Goal: Task Accomplishment & Management: Manage account settings

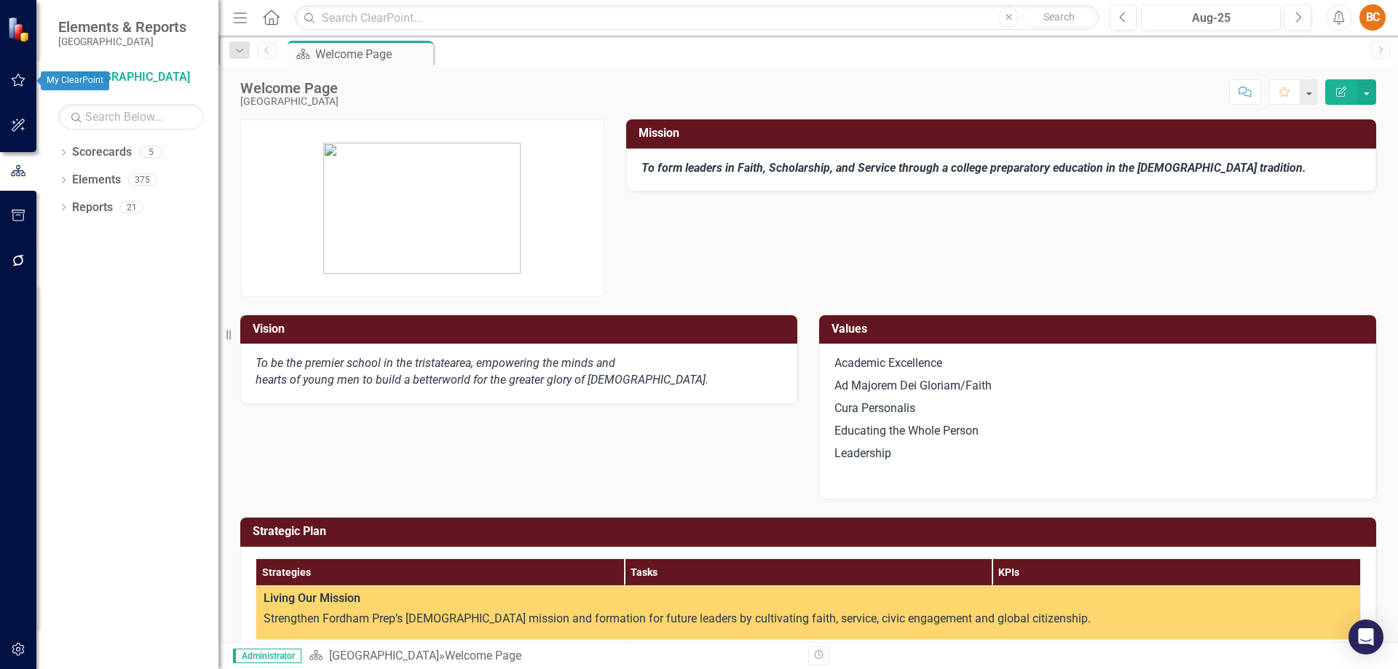
click at [20, 78] on icon "button" at bounding box center [19, 80] width 14 height 13
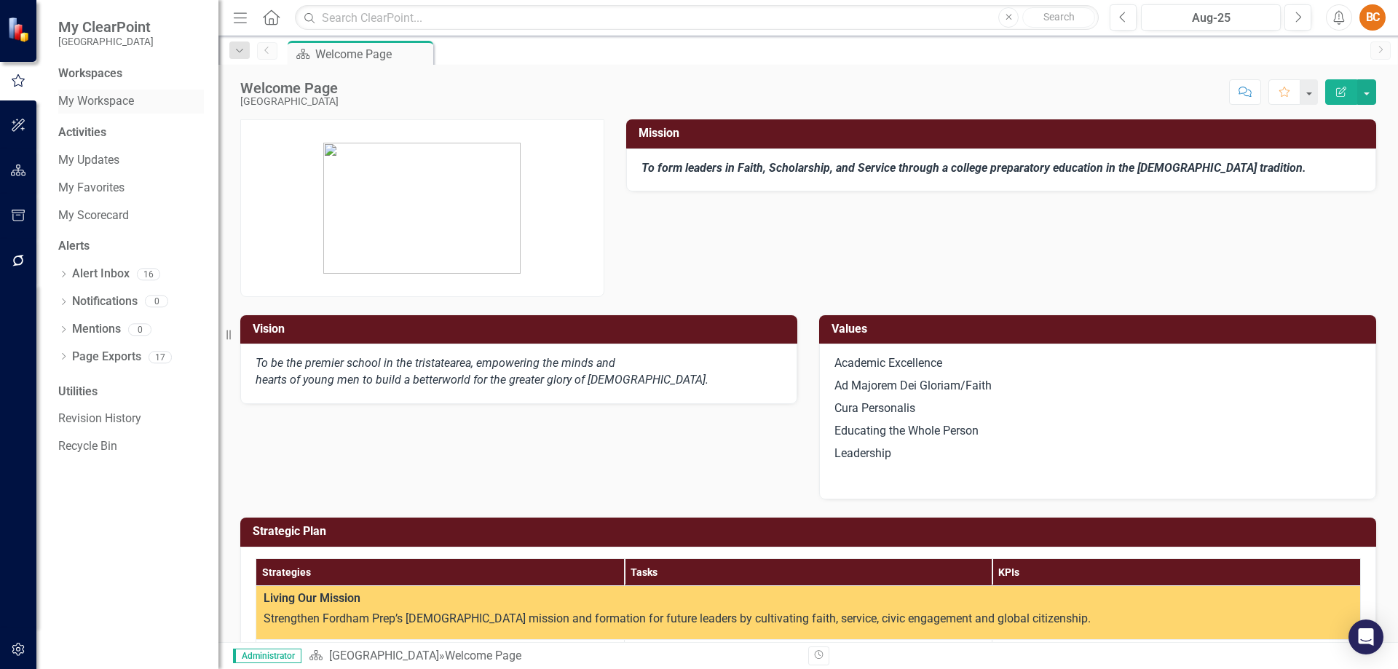
click at [135, 100] on link "My Workspace" at bounding box center [131, 101] width 146 height 17
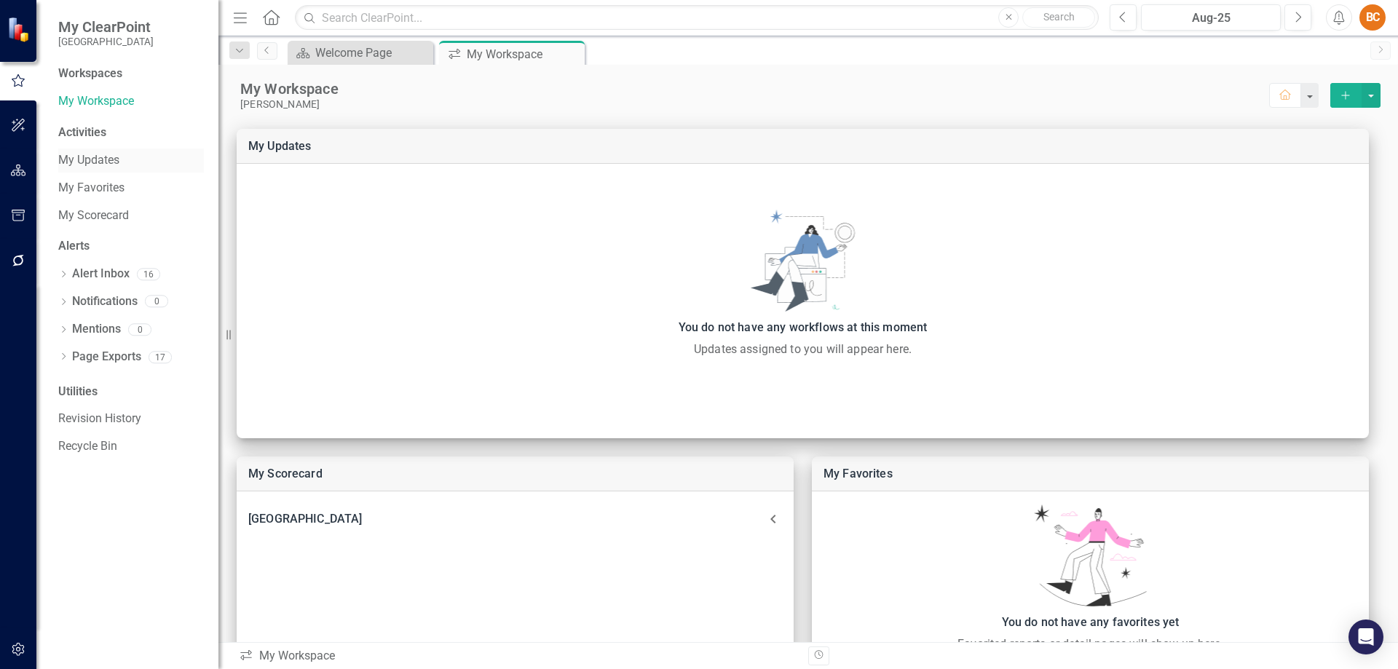
click at [103, 159] on link "My Updates" at bounding box center [131, 160] width 146 height 17
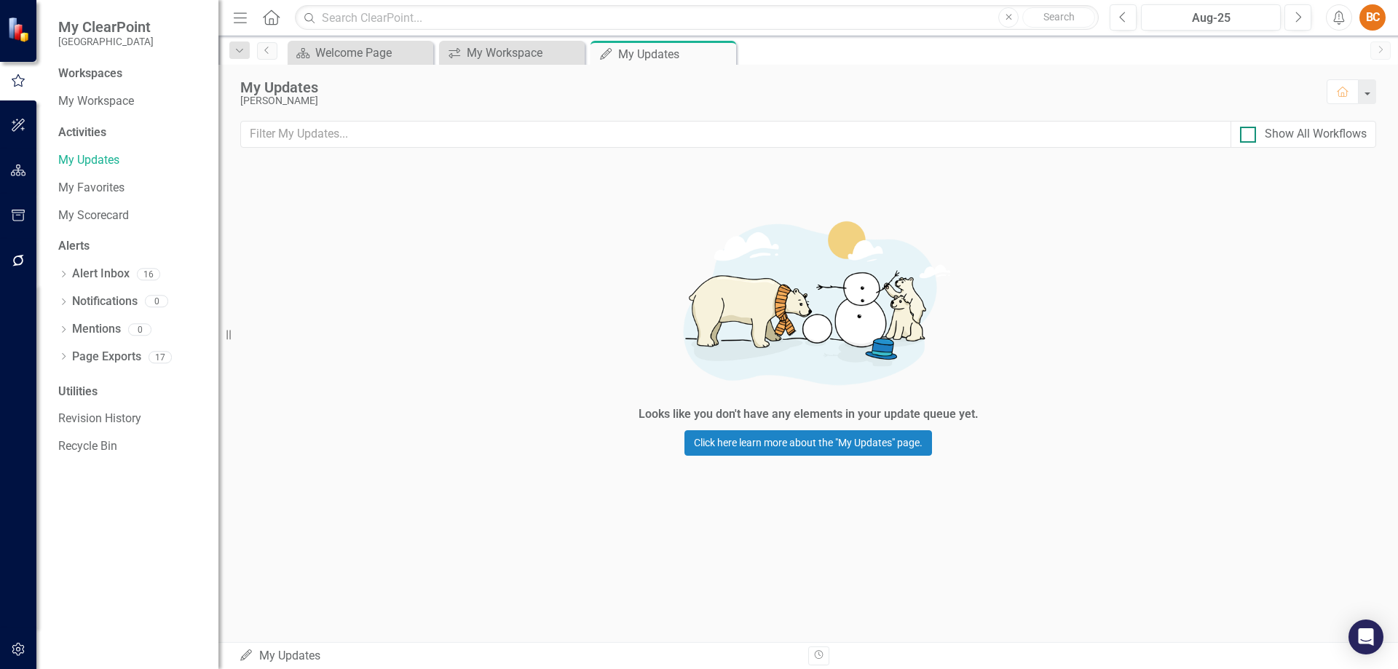
click at [1247, 135] on input "Show All Workflows" at bounding box center [1244, 131] width 9 height 9
checkbox input "true"
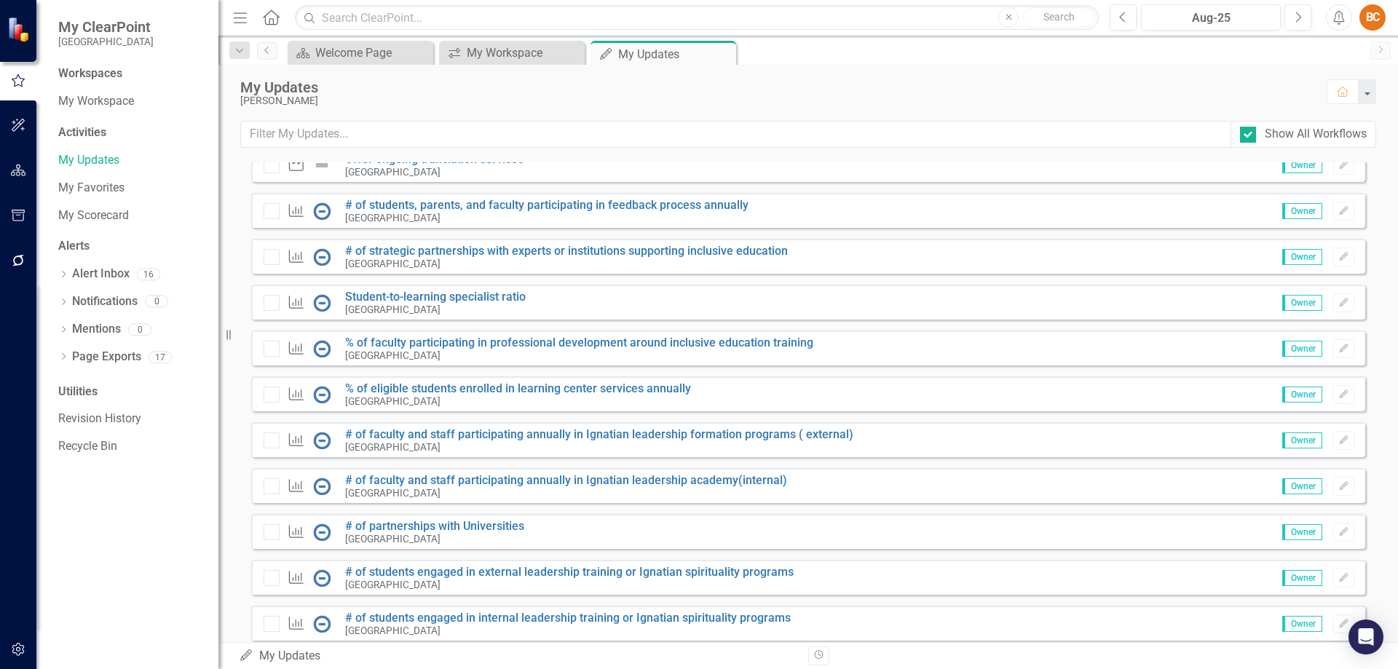
scroll to position [20699, 0]
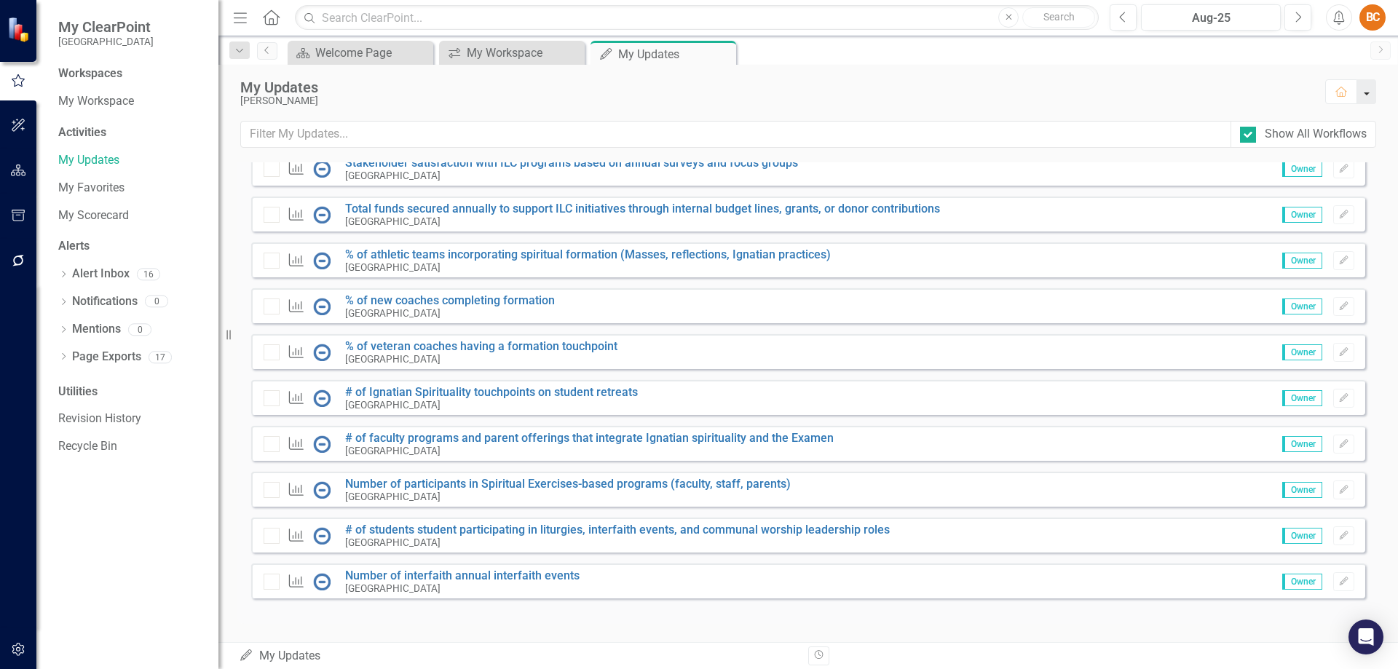
click at [1364, 94] on button "button" at bounding box center [1366, 91] width 19 height 25
click at [1362, 92] on button "button" at bounding box center [1366, 91] width 19 height 25
click at [330, 132] on input "text" at bounding box center [736, 134] width 990 height 27
click at [329, 132] on input "text" at bounding box center [736, 134] width 990 height 27
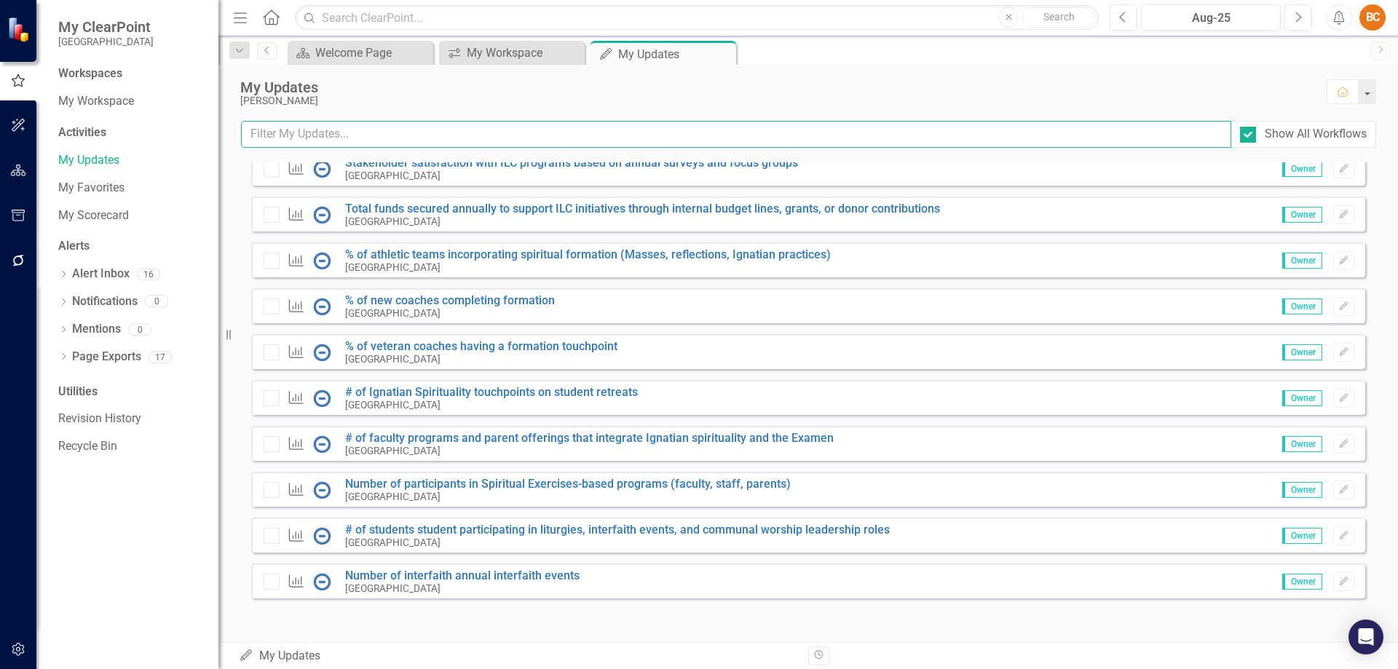
click at [329, 133] on input "text" at bounding box center [736, 134] width 990 height 27
click at [357, 138] on input "text" at bounding box center [736, 134] width 990 height 27
click at [1113, 143] on input "text" at bounding box center [736, 134] width 990 height 27
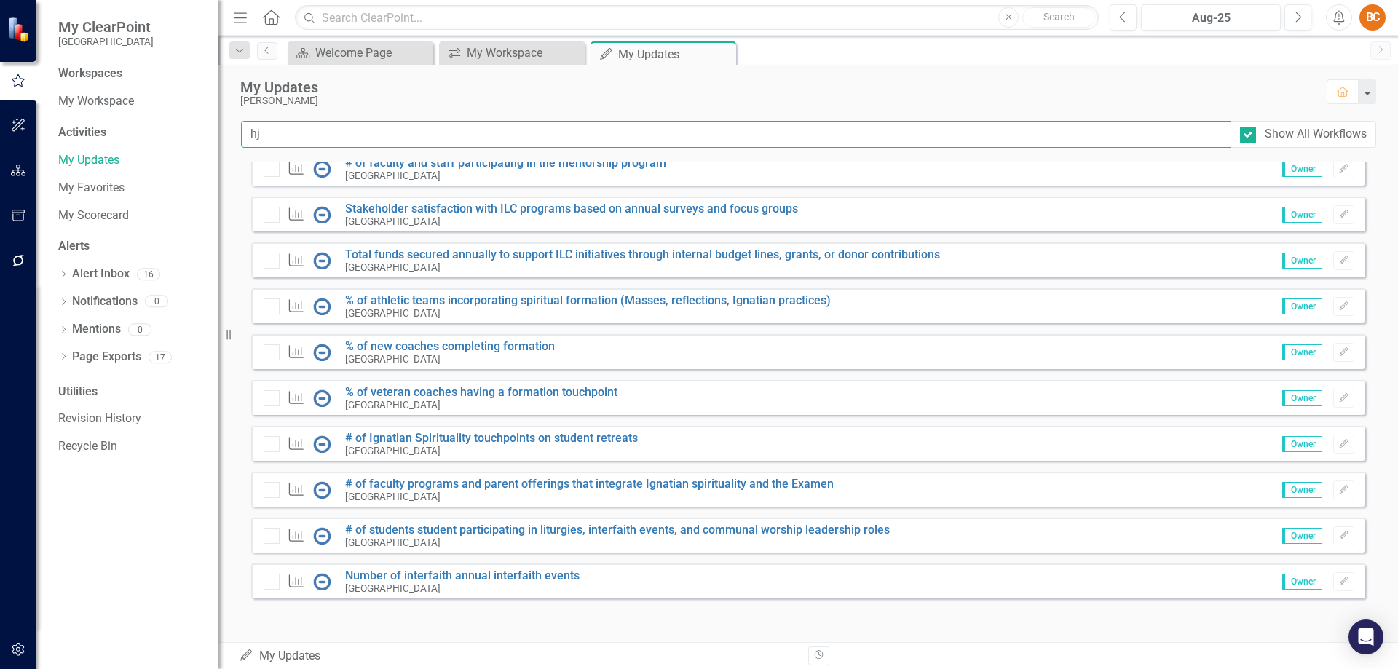
scroll to position [0, 0]
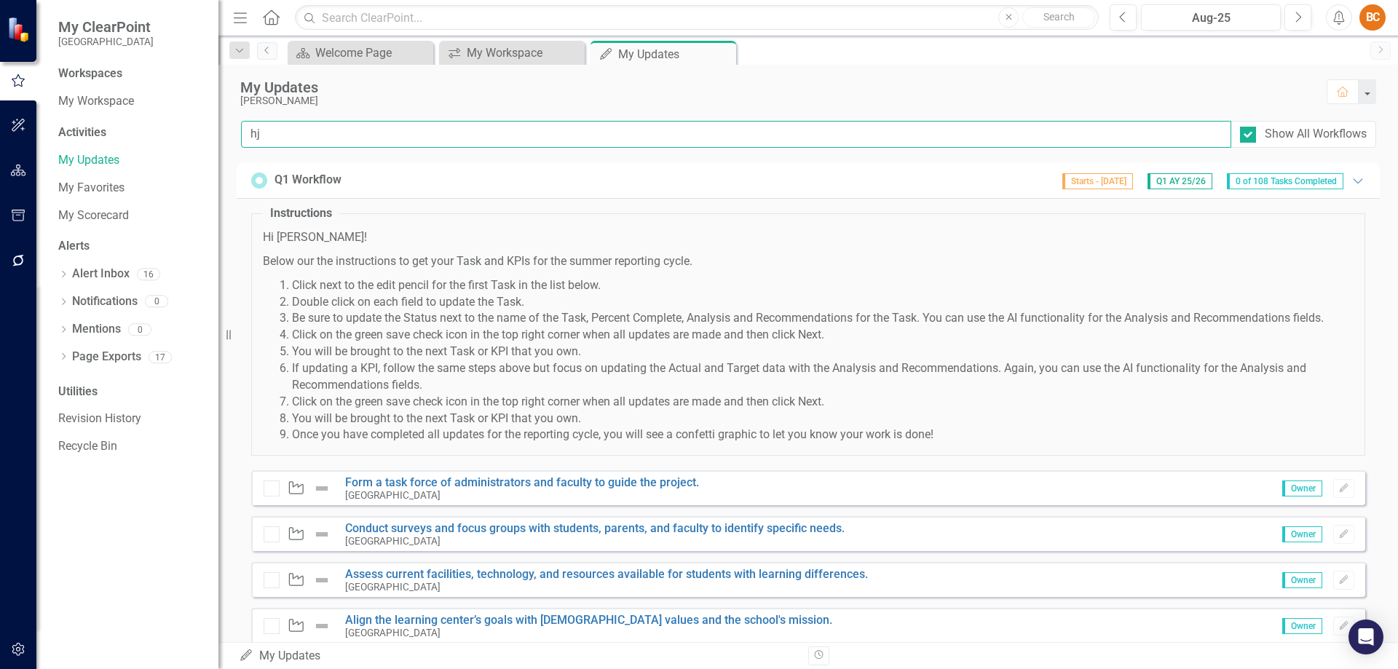
type input "h"
click at [1356, 185] on div "Q1 Workflow Starts - [DATE] Q1 AY 25/26 0 of 108 Tasks Completed Expanded" at bounding box center [808, 180] width 1143 height 36
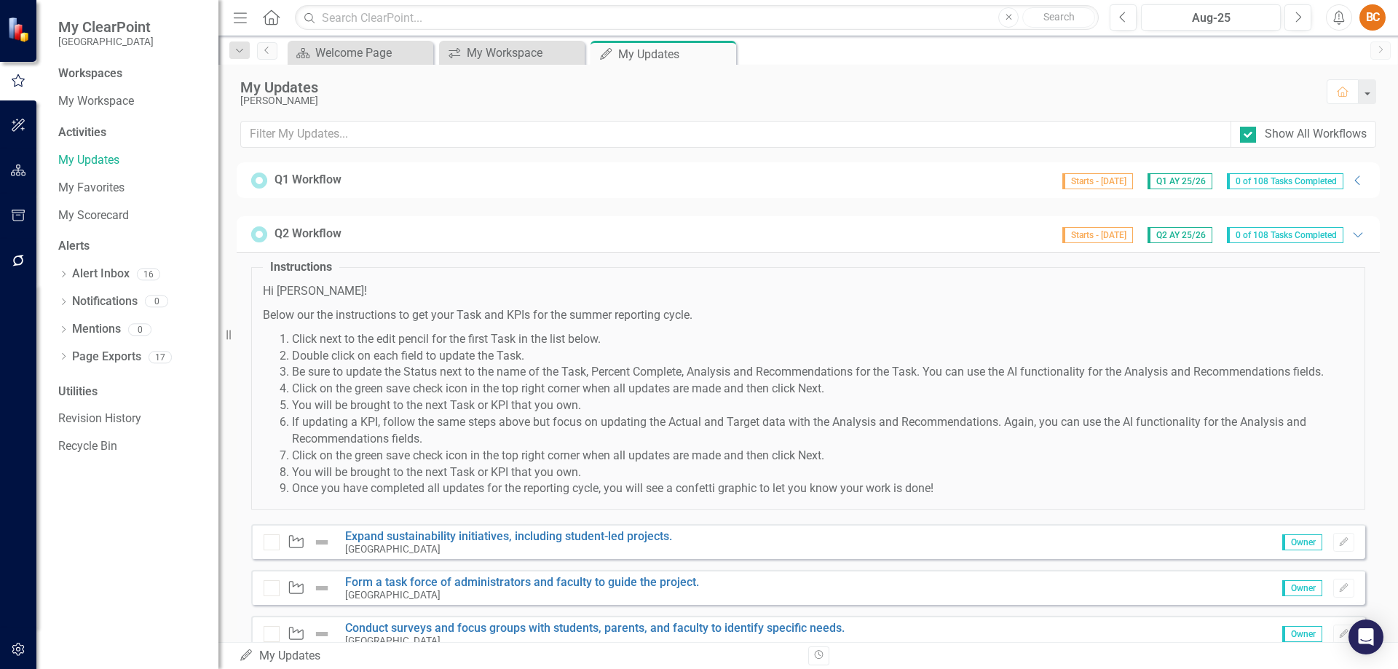
click at [1078, 182] on span "Starts - [DATE]" at bounding box center [1097, 181] width 71 height 16
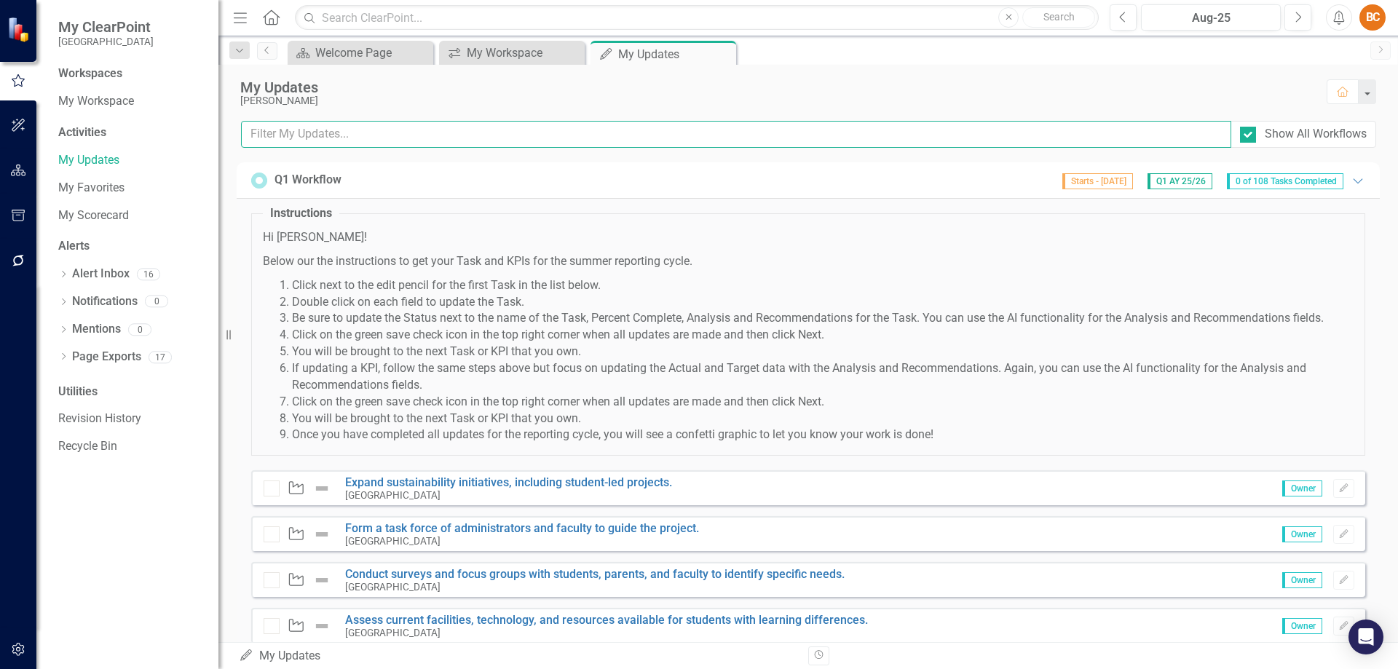
click at [305, 133] on input "text" at bounding box center [736, 134] width 990 height 27
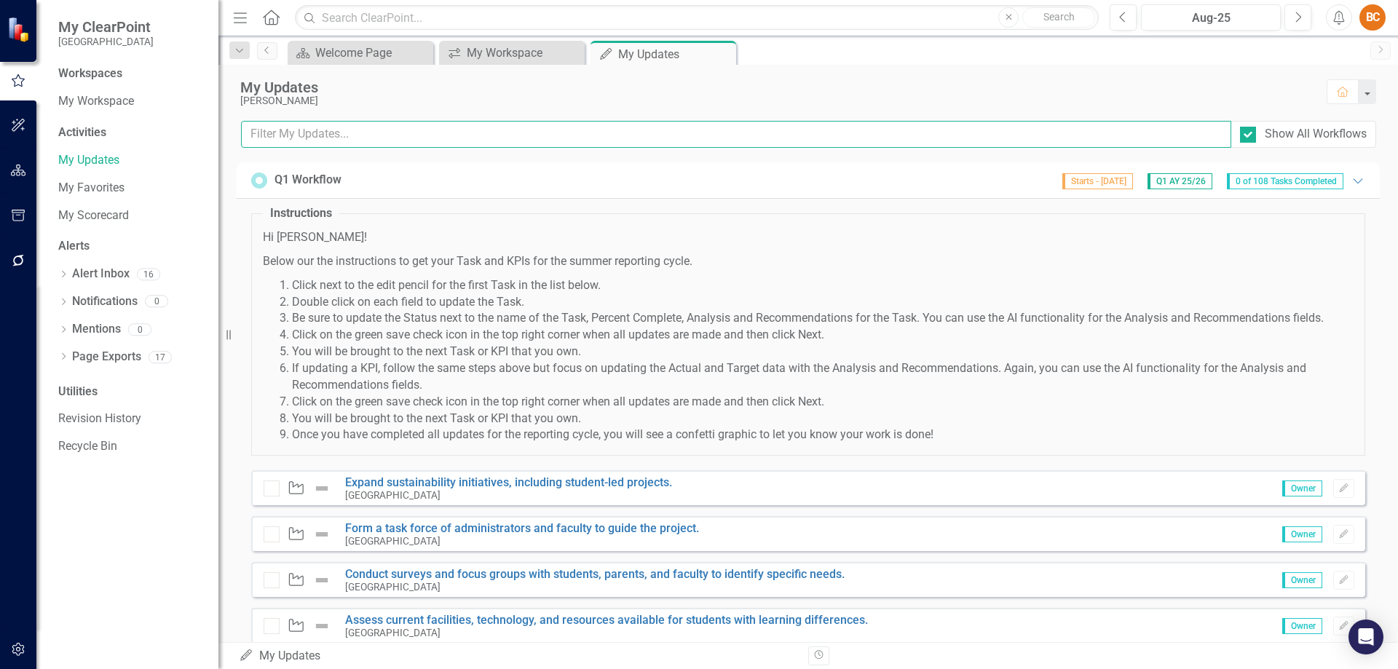
click at [305, 133] on input "text" at bounding box center [736, 134] width 990 height 27
click at [13, 170] on icon "button" at bounding box center [18, 171] width 15 height 12
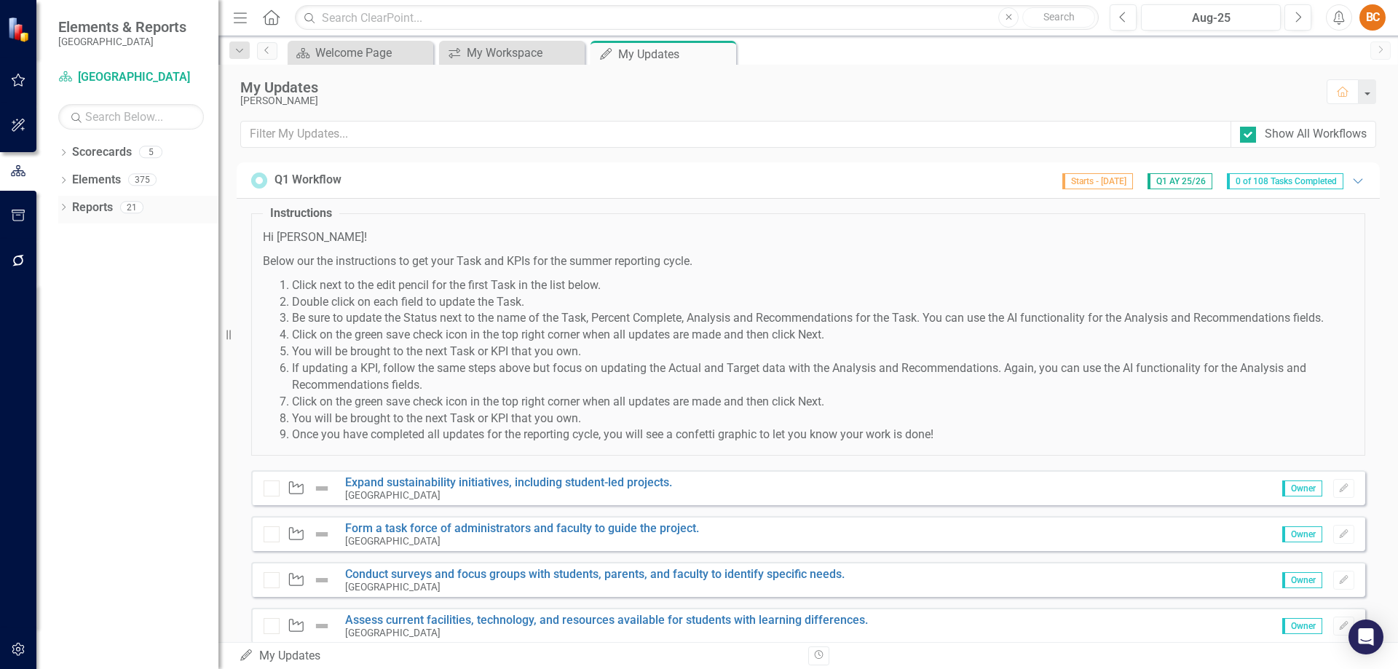
click at [103, 208] on link "Reports" at bounding box center [92, 207] width 41 height 17
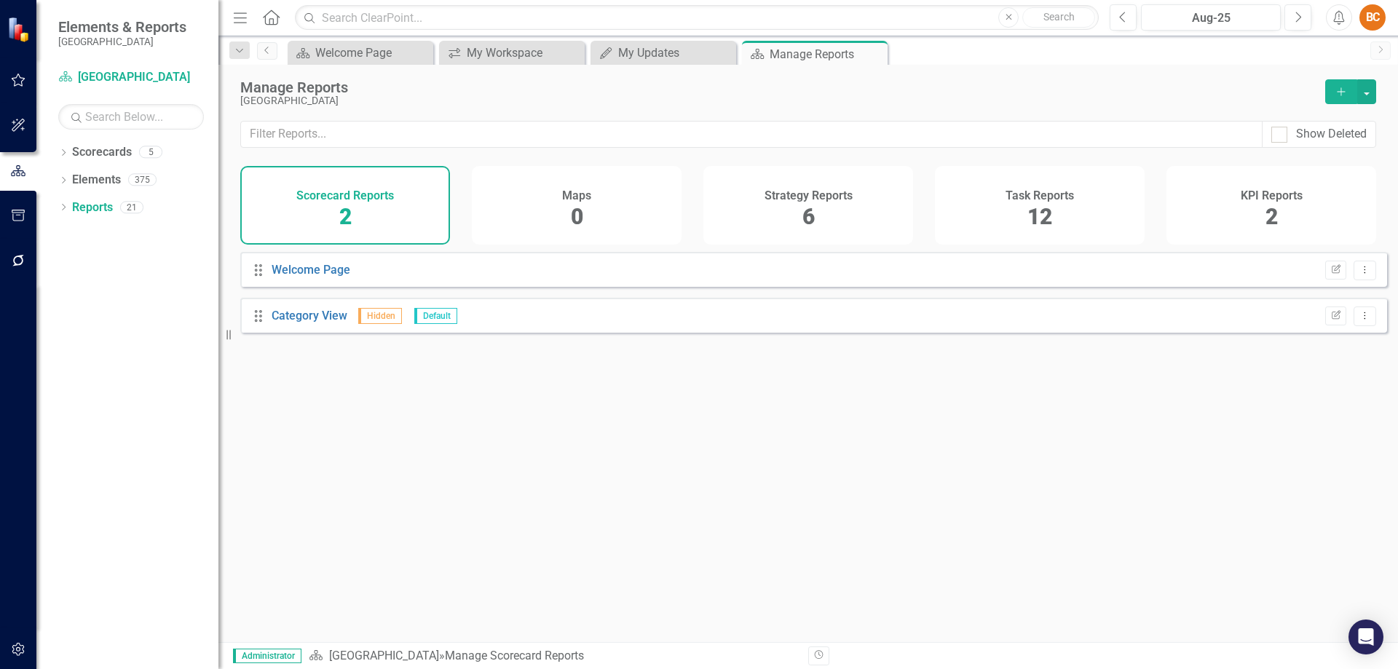
click at [1036, 214] on span "12" at bounding box center [1039, 216] width 25 height 25
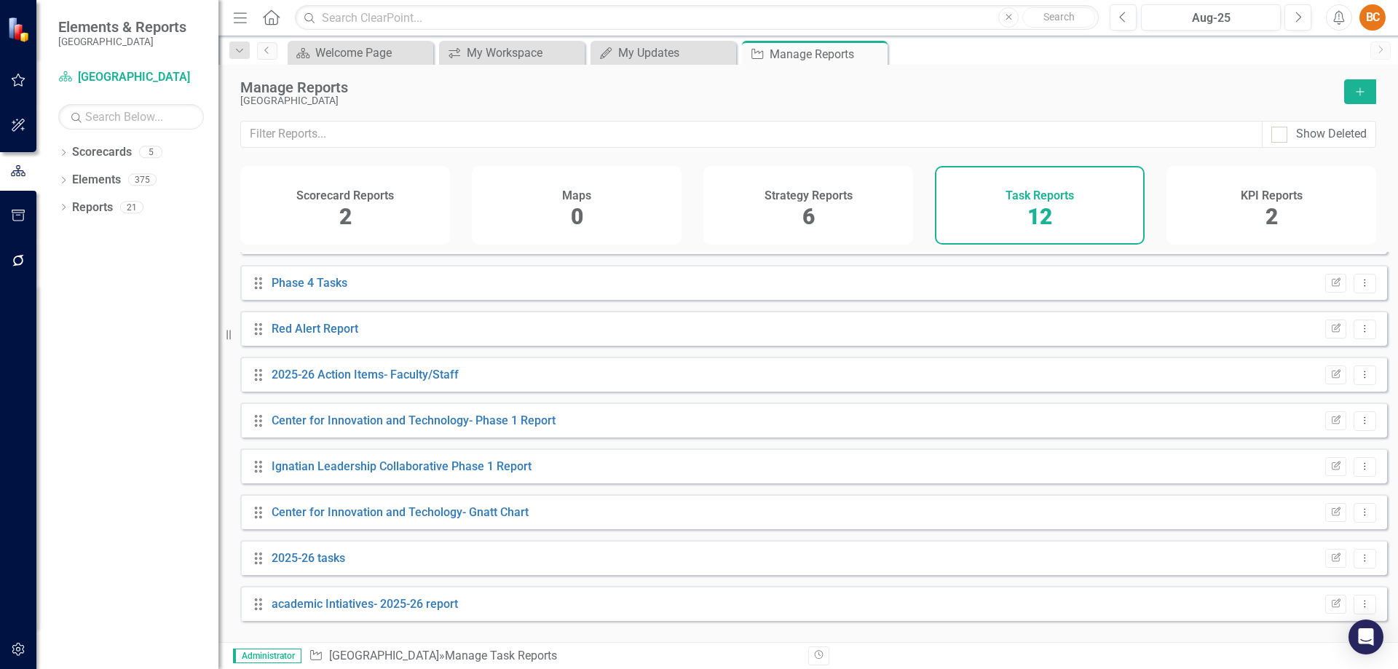
scroll to position [171, 0]
click at [325, 564] on link "2025-26 tasks" at bounding box center [309, 557] width 74 height 14
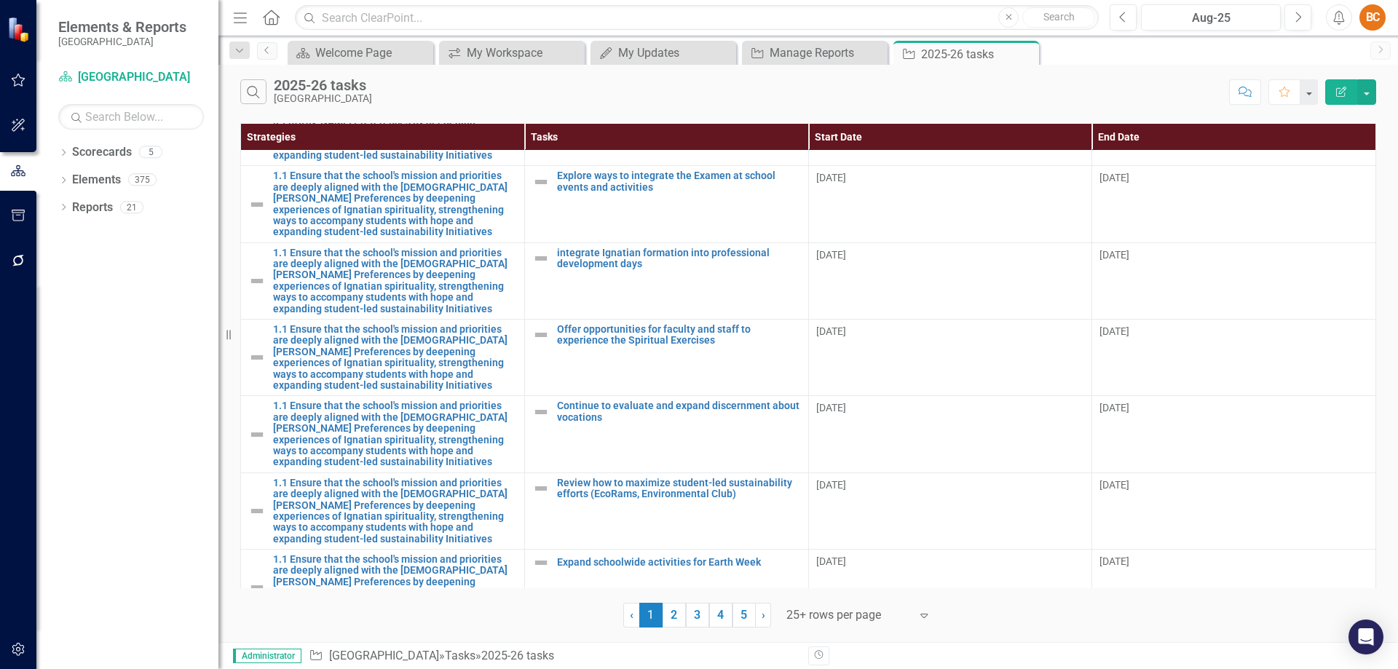
scroll to position [44, 0]
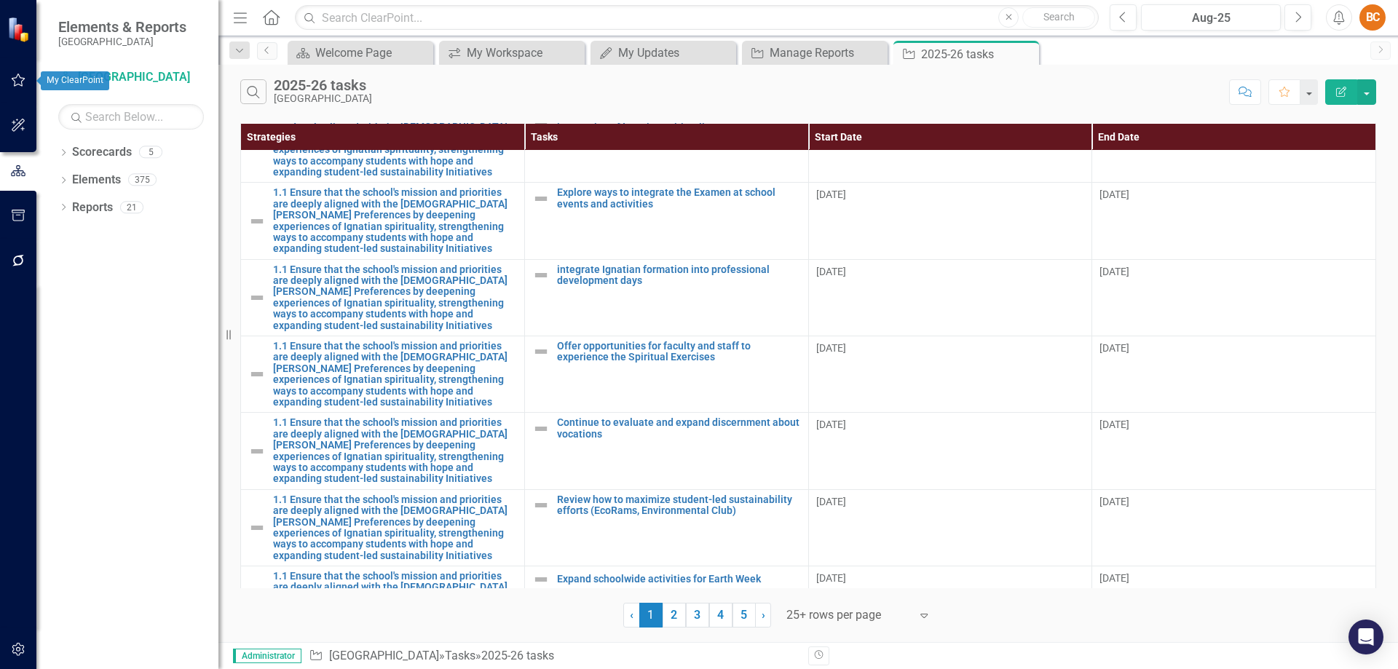
click at [18, 79] on icon "button" at bounding box center [18, 80] width 15 height 12
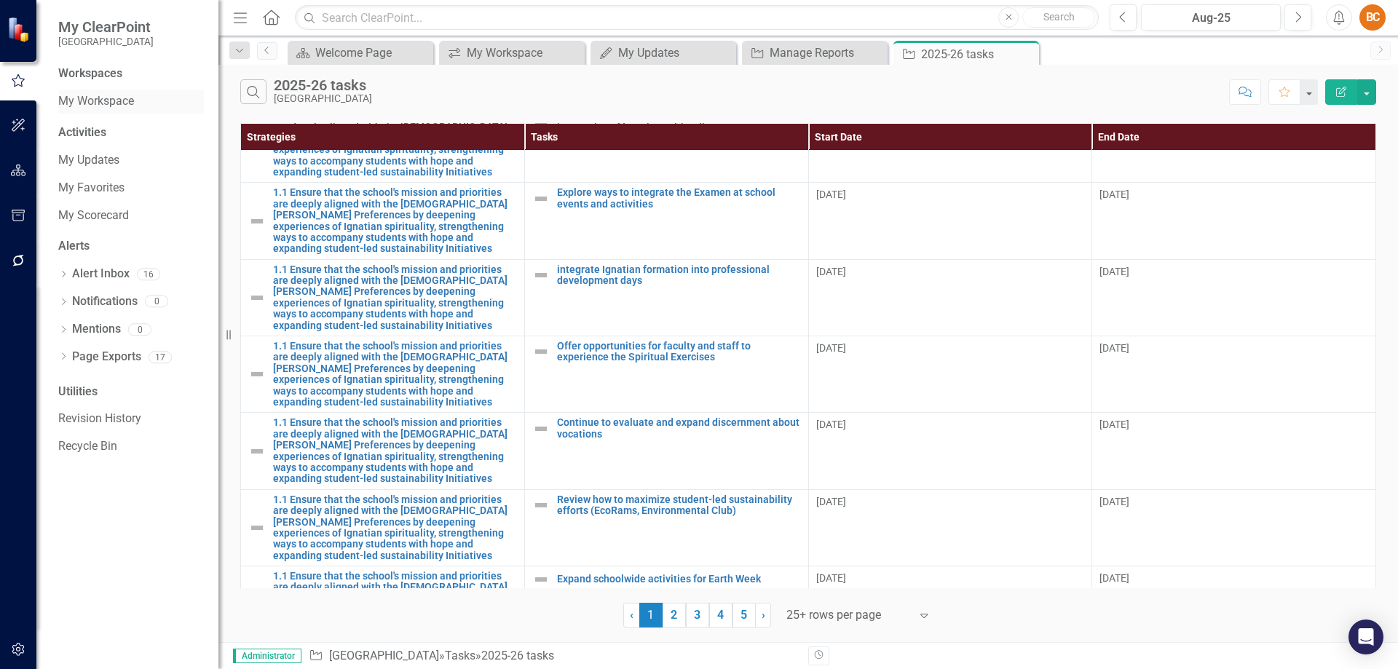
click at [130, 100] on link "My Workspace" at bounding box center [131, 101] width 146 height 17
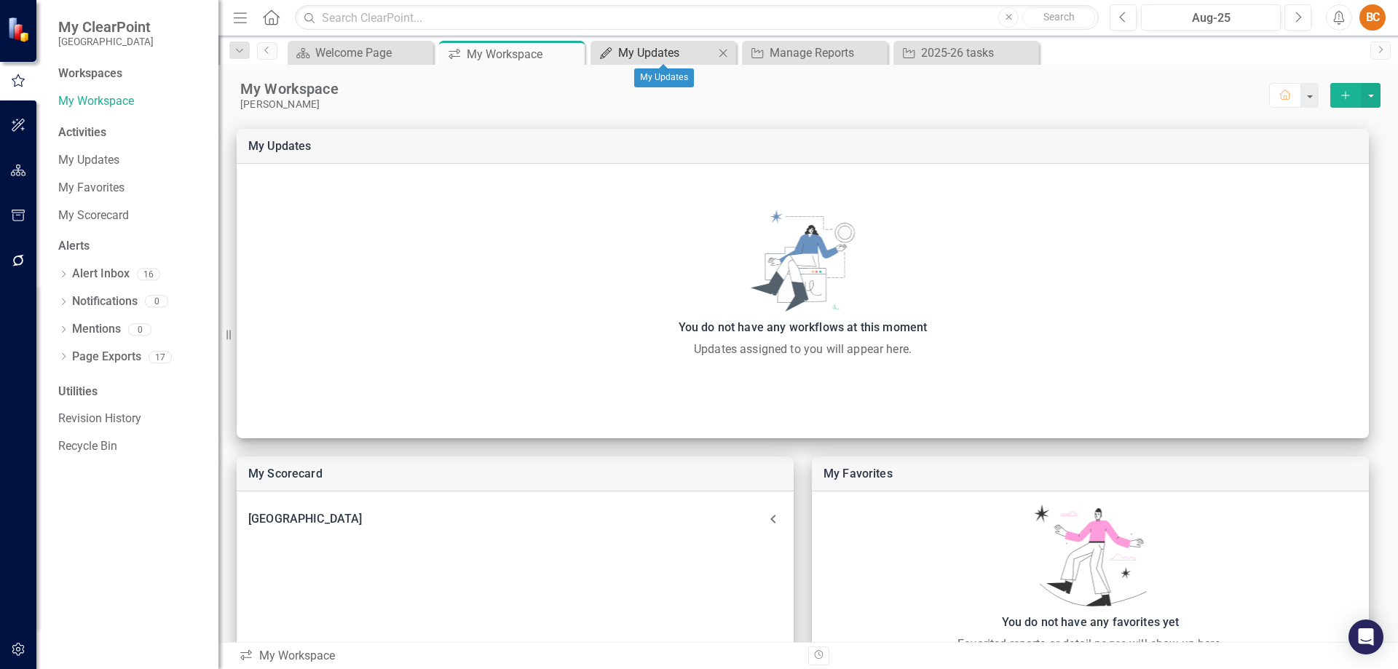
click at [660, 56] on div "My Updates" at bounding box center [666, 53] width 96 height 18
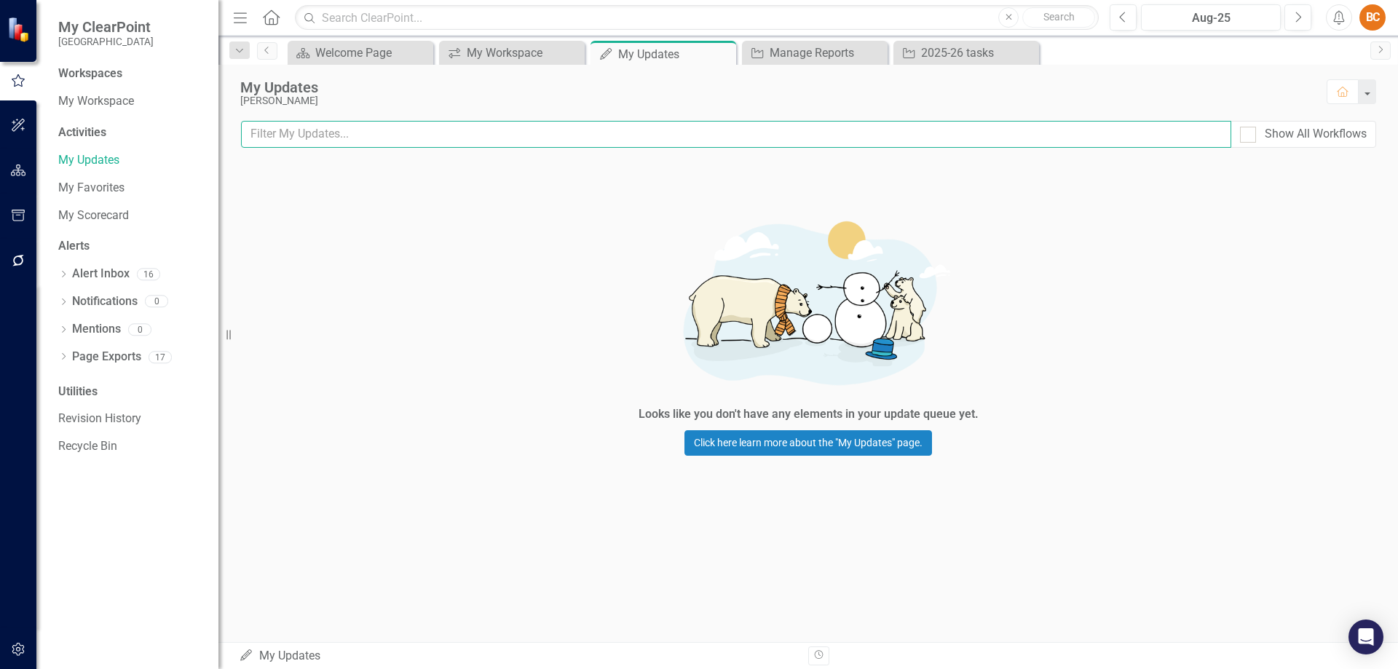
click at [371, 133] on input "text" at bounding box center [736, 134] width 990 height 27
type input "20"
click at [1252, 135] on div at bounding box center [1248, 135] width 16 height 16
click at [1249, 135] on input "Show All Workflows" at bounding box center [1244, 131] width 9 height 9
checkbox input "true"
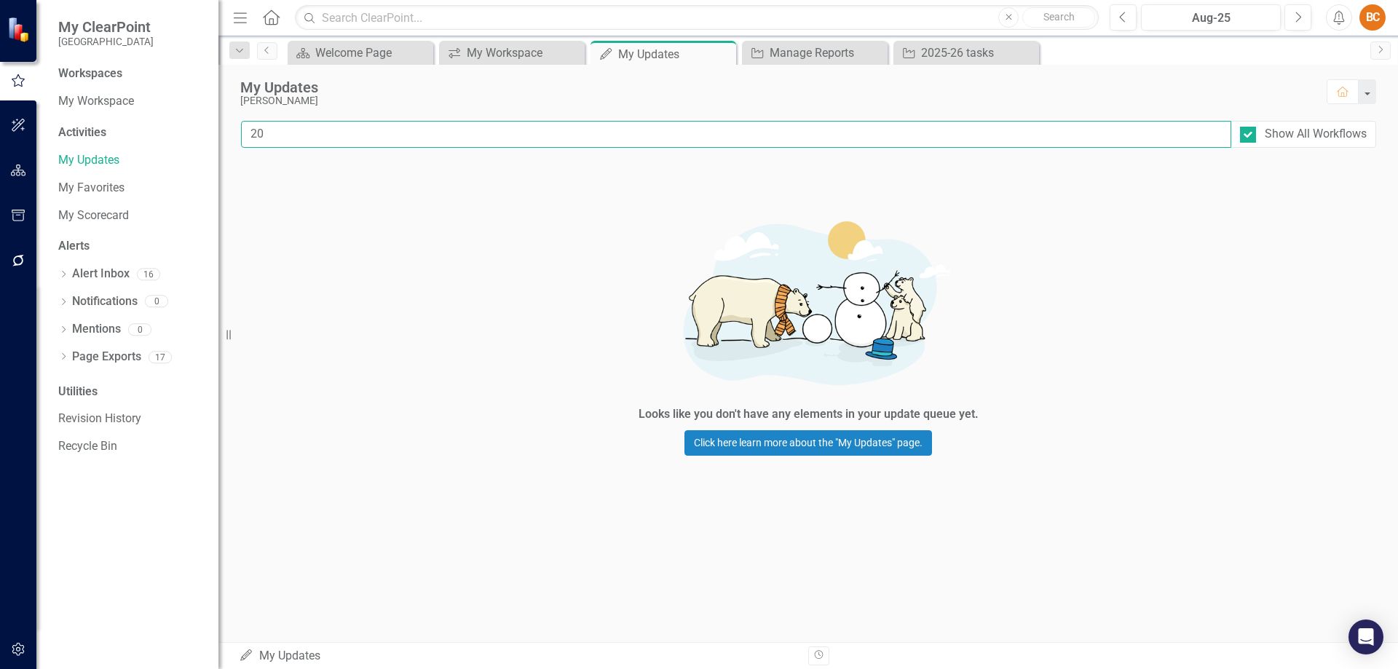
click at [301, 137] on input "20" at bounding box center [736, 134] width 990 height 27
type input "2025-26 Tasks"
drag, startPoint x: 468, startPoint y: 245, endPoint x: 466, endPoint y: 237, distance: 7.6
click at [468, 244] on div "Looks like you don't have any elements in your update queue yet. Click here lea…" at bounding box center [808, 330] width 1180 height 336
click at [97, 156] on link "My Updates" at bounding box center [131, 160] width 146 height 17
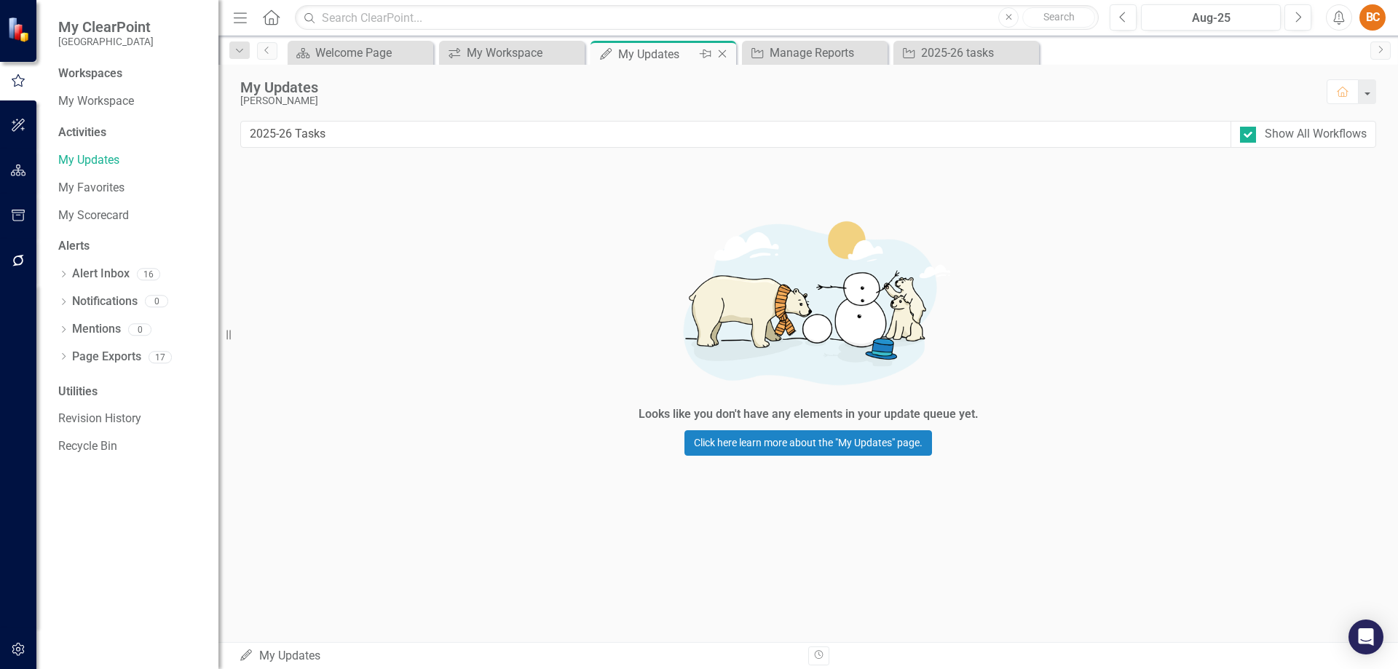
click at [667, 50] on div "My Updates" at bounding box center [657, 54] width 78 height 18
drag, startPoint x: 430, startPoint y: 131, endPoint x: 169, endPoint y: 113, distance: 262.0
click at [169, 113] on div "My ClearPoint Fordham Preparatory School Workspaces My Workspace Activities My …" at bounding box center [699, 334] width 1398 height 669
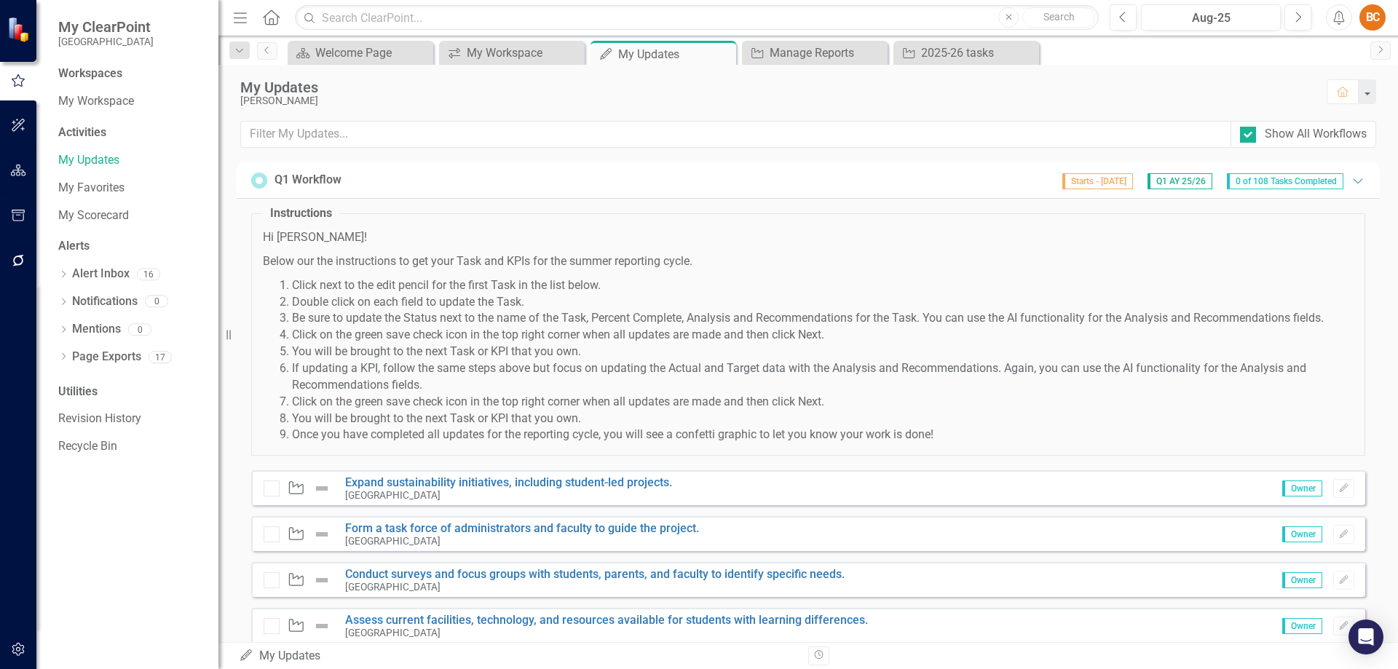
click at [1136, 352] on li "You will be brought to the next Task or KPI that you own." at bounding box center [823, 352] width 1062 height 17
click at [1351, 183] on icon "Expanded" at bounding box center [1358, 181] width 15 height 12
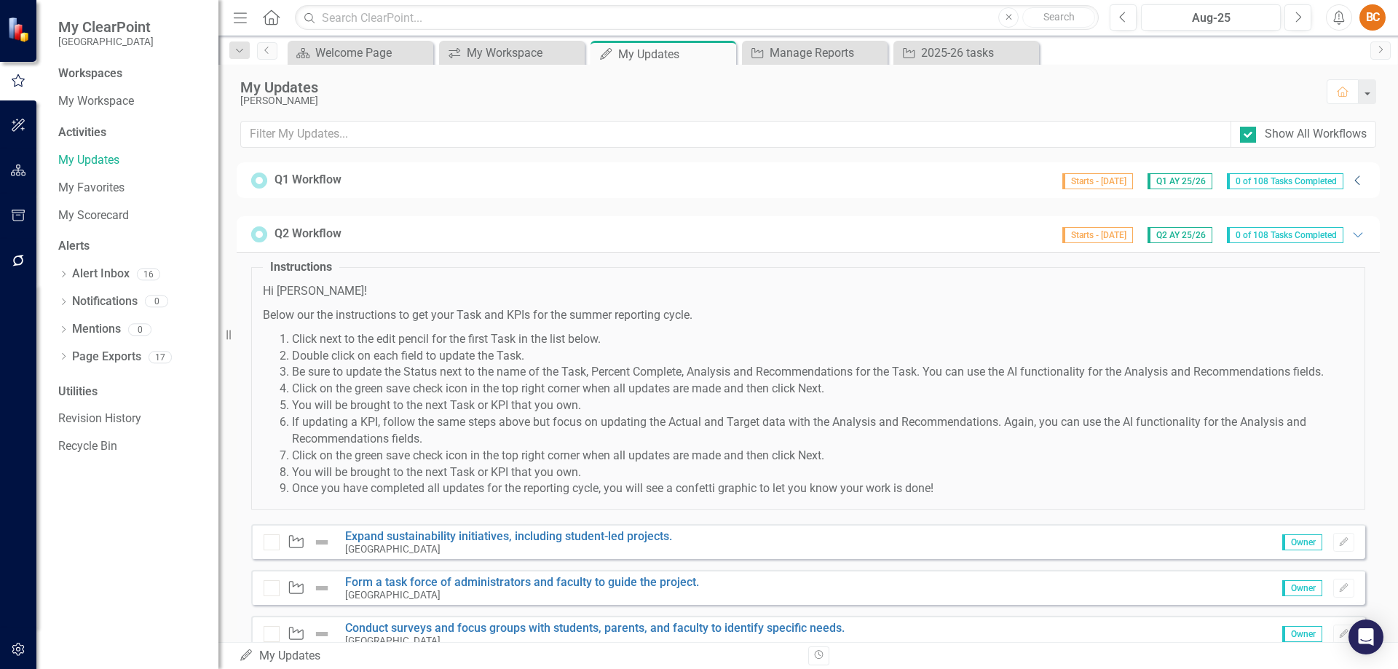
click at [1351, 183] on icon "Collapse" at bounding box center [1358, 181] width 15 height 12
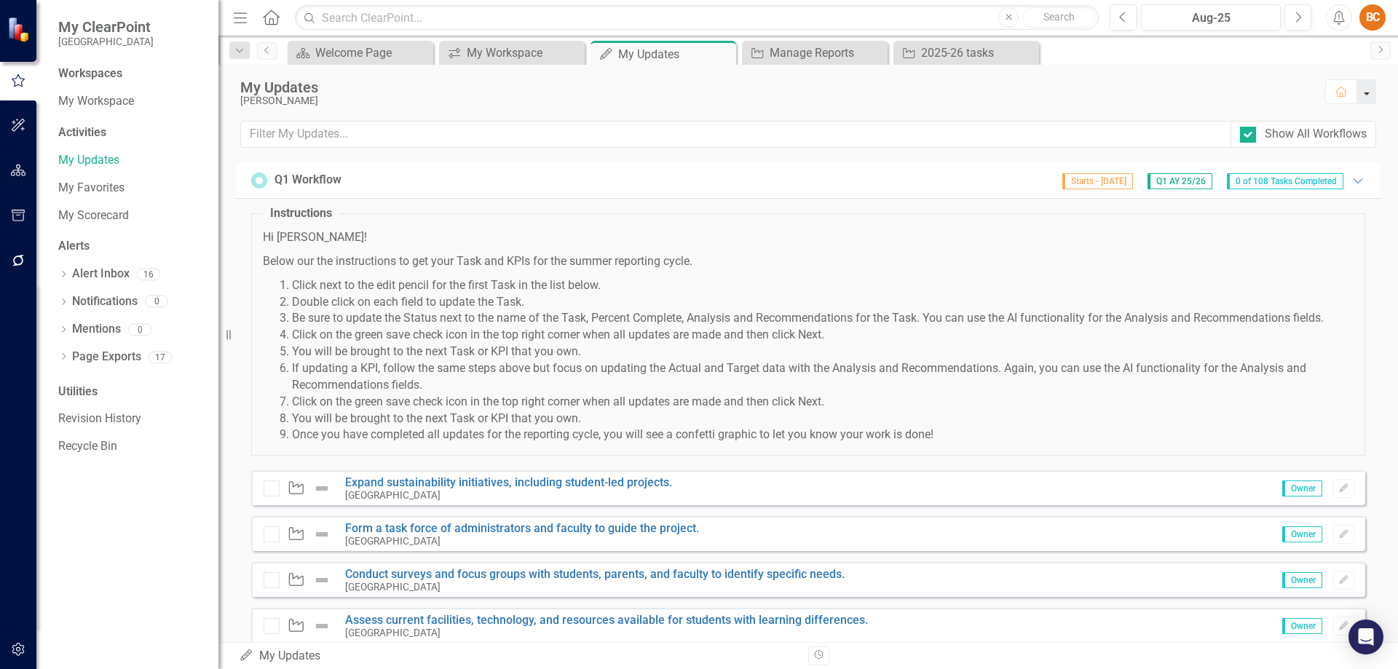
click at [1365, 90] on button "button" at bounding box center [1366, 91] width 19 height 25
click at [519, 528] on link "Form a task force of administrators and faculty to guide the project." at bounding box center [522, 528] width 354 height 14
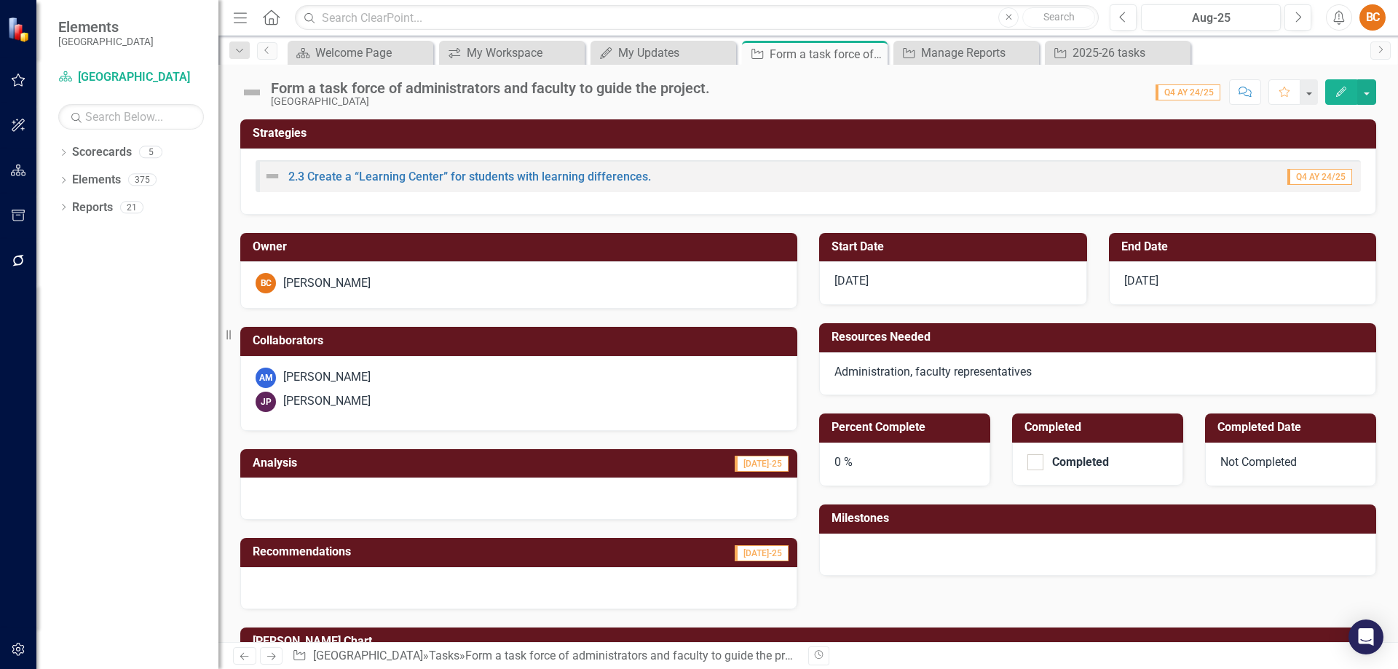
click at [328, 278] on div "[PERSON_NAME]" at bounding box center [326, 283] width 87 height 17
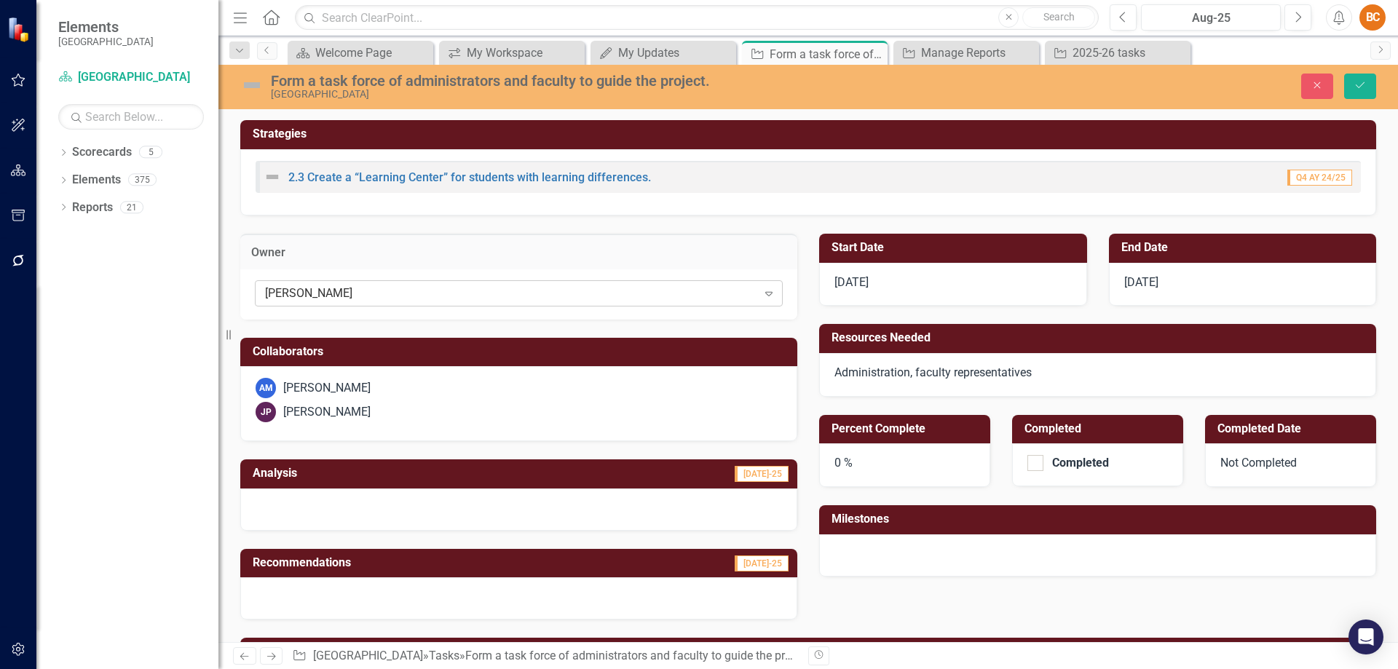
click at [767, 293] on icon "Expand" at bounding box center [769, 294] width 15 height 12
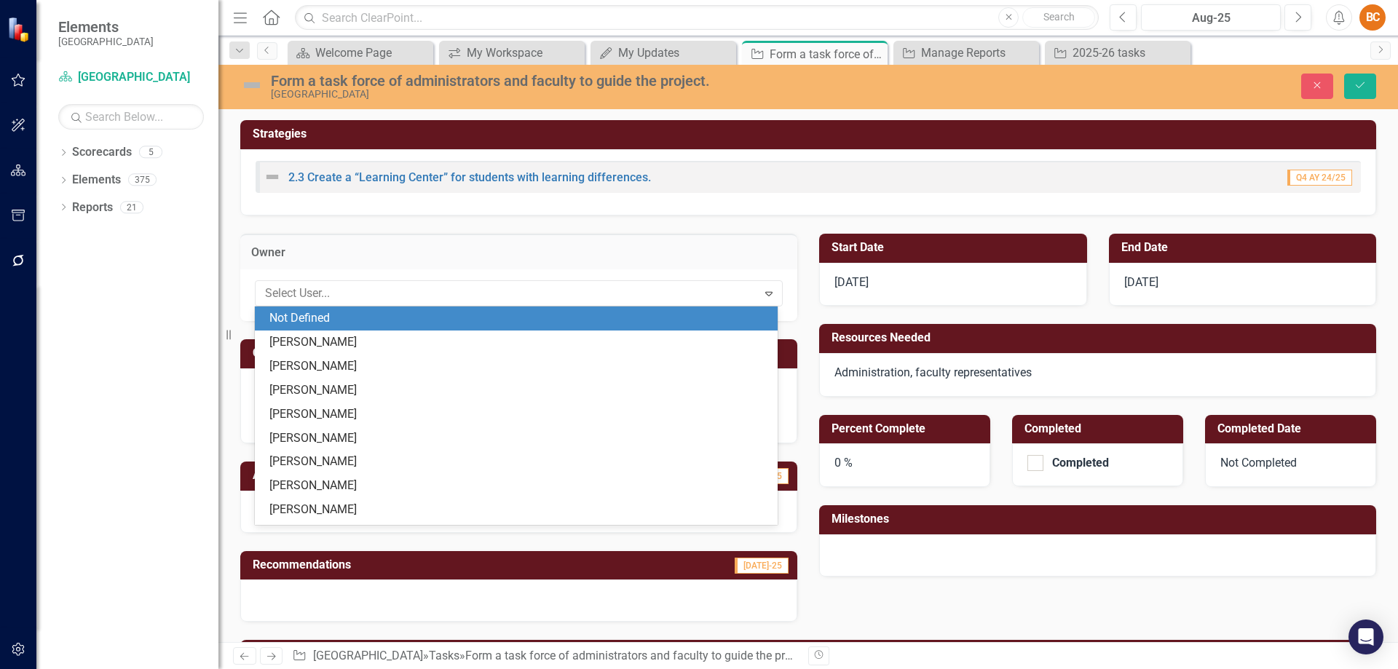
click at [625, 256] on h3 "Owner" at bounding box center [518, 252] width 535 height 13
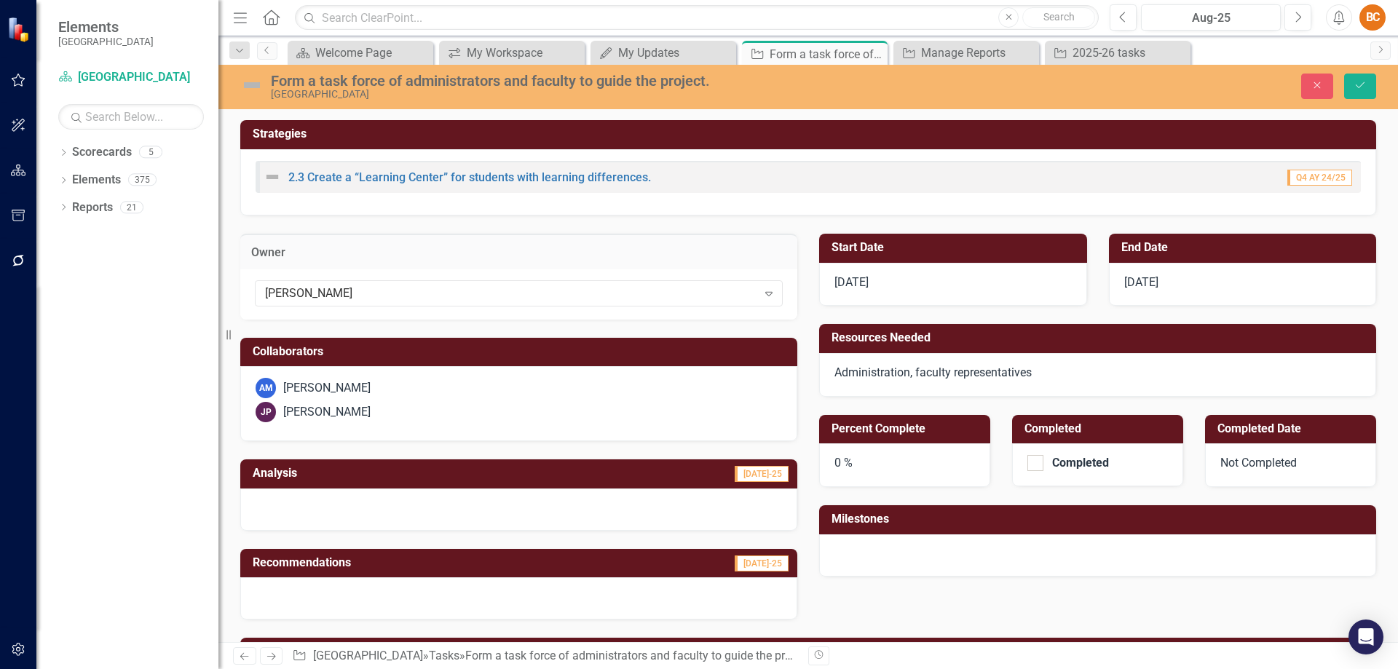
click at [271, 175] on img at bounding box center [272, 176] width 17 height 17
click at [253, 84] on img at bounding box center [251, 85] width 23 height 23
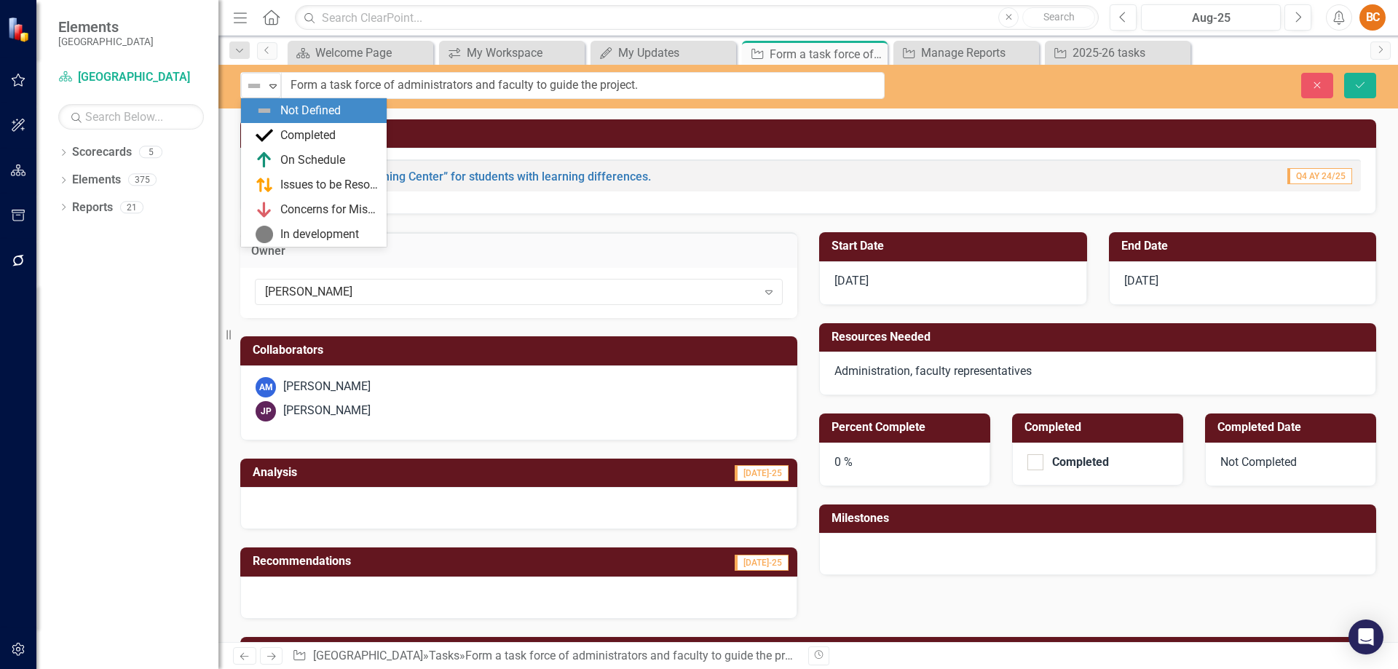
click at [253, 84] on img at bounding box center [253, 85] width 17 height 17
click at [522, 105] on div "6 results available. Use Up and Down to choose options, press Enter to select t…" at bounding box center [808, 87] width 1180 height 44
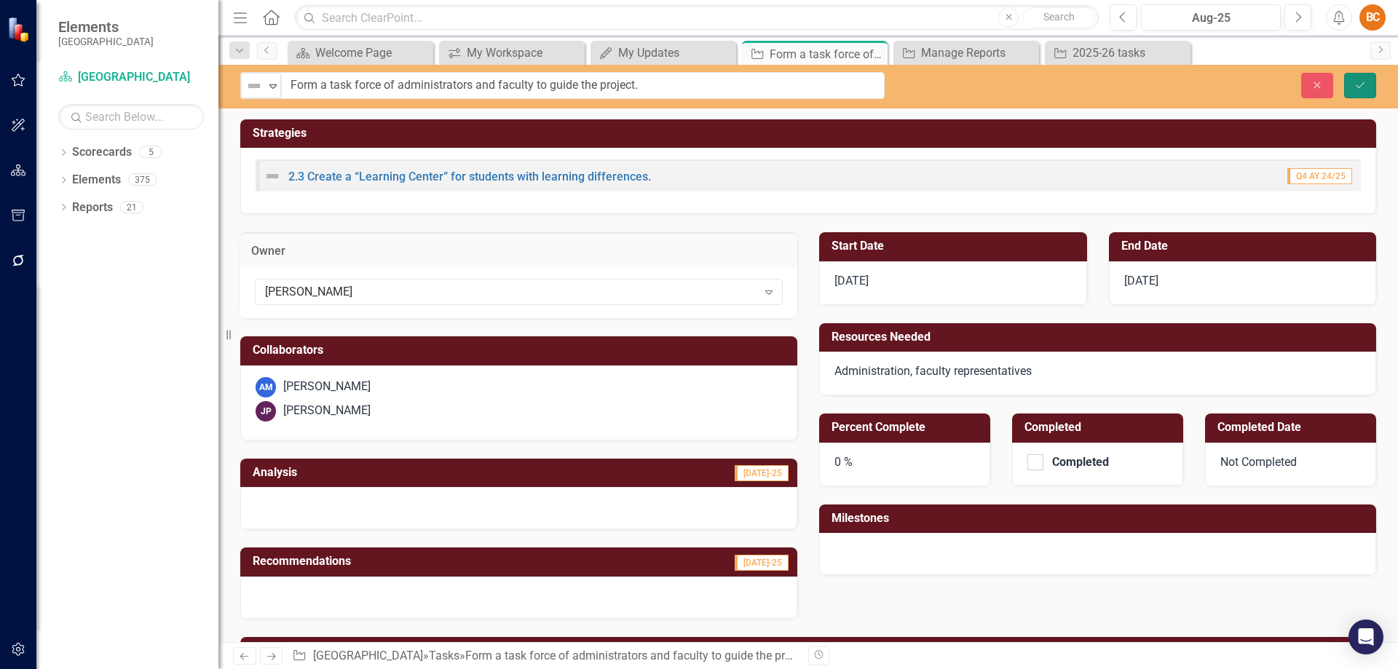
click at [1362, 82] on icon "Save" at bounding box center [1360, 85] width 13 height 10
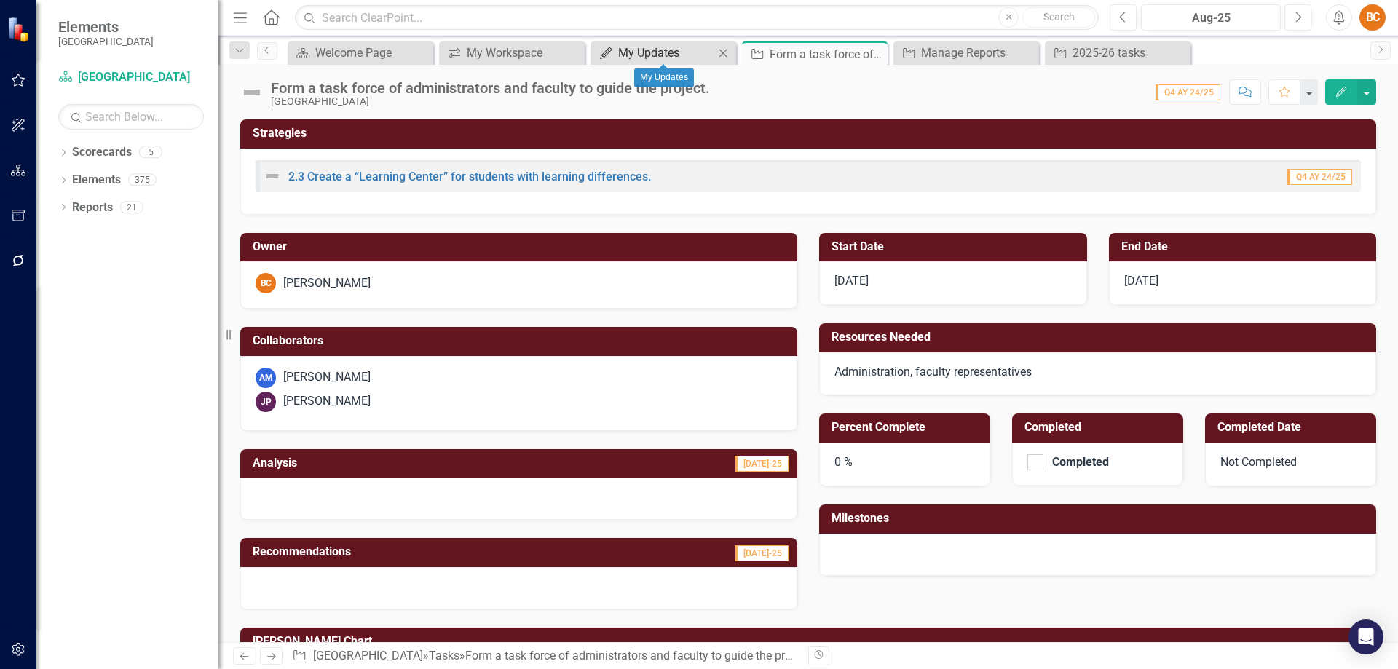
click at [665, 49] on div "My Updates" at bounding box center [666, 53] width 96 height 18
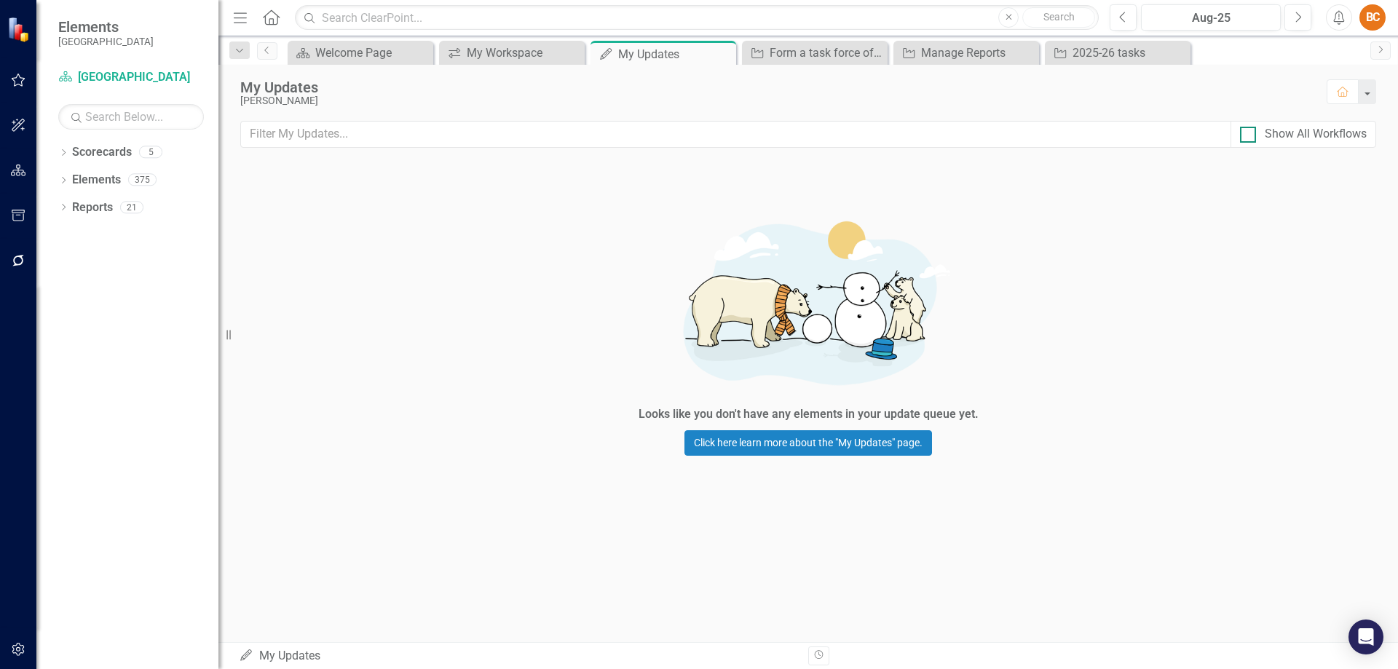
click at [1247, 138] on div at bounding box center [1248, 135] width 16 height 16
click at [1247, 136] on input "Show All Workflows" at bounding box center [1244, 131] width 9 height 9
checkbox input "true"
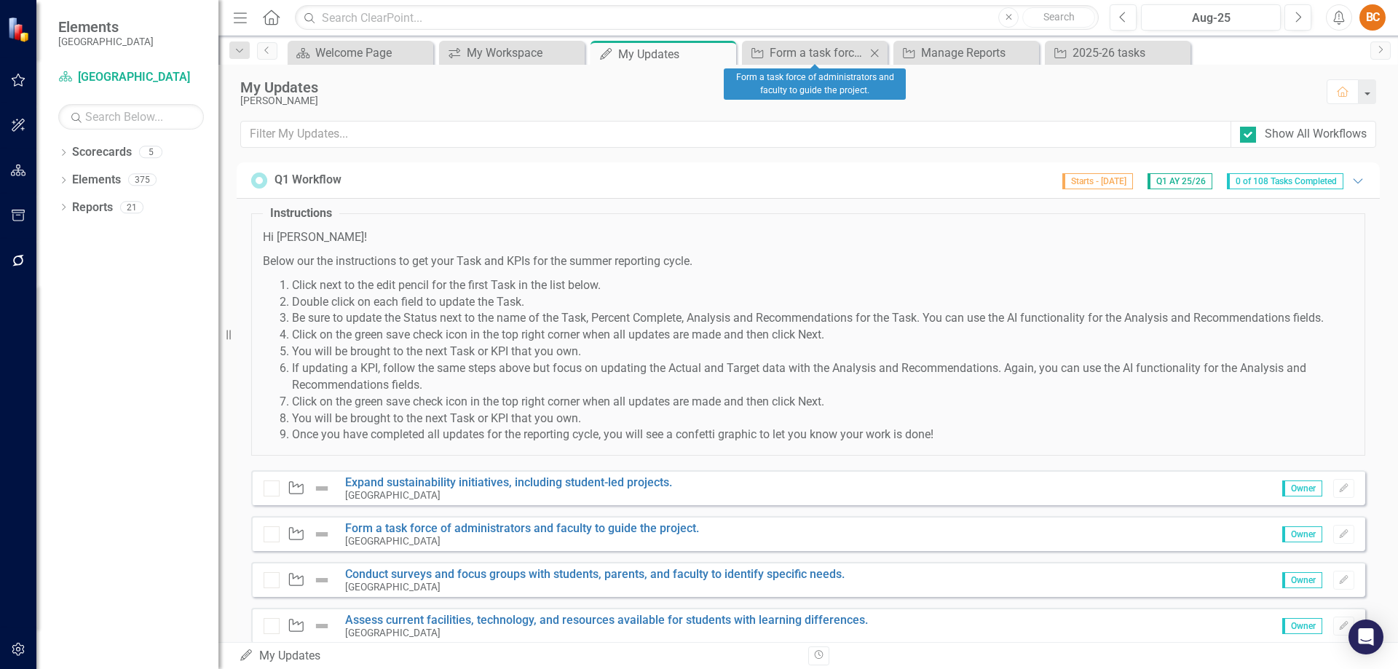
click at [876, 55] on icon "Close" at bounding box center [874, 53] width 15 height 12
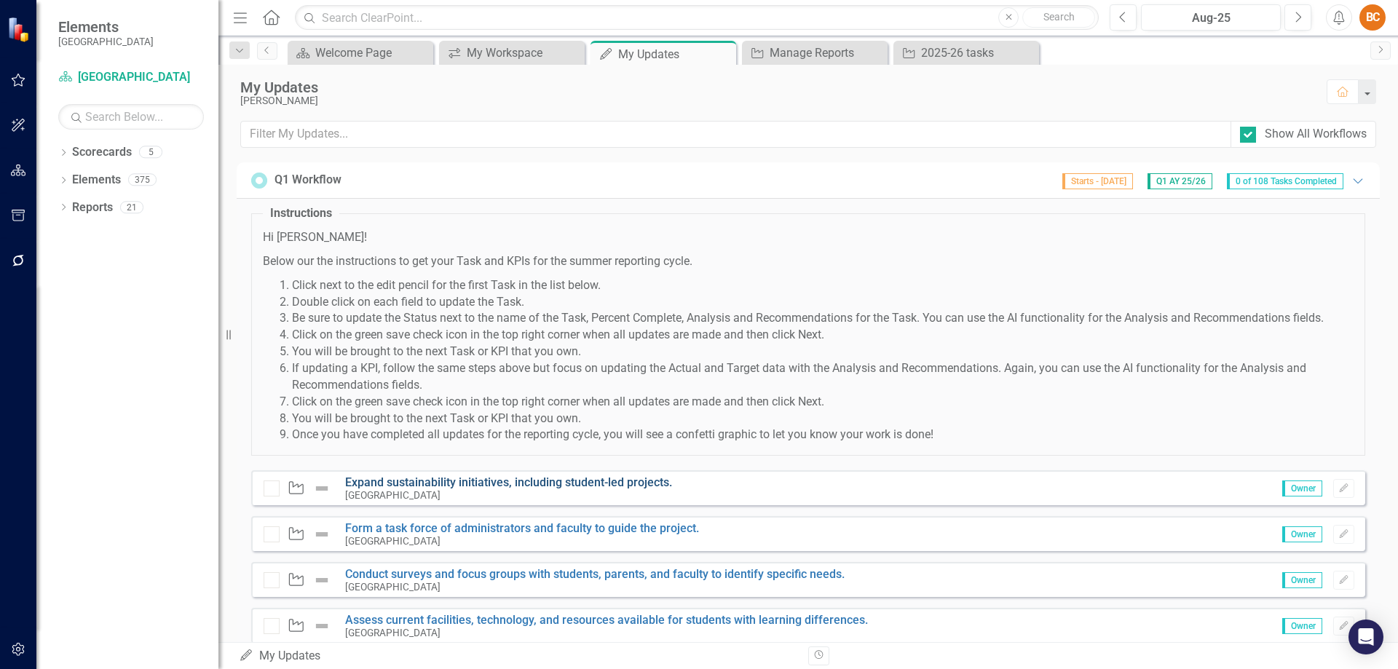
click at [599, 478] on link "Expand sustainability initiatives, including student-led projects." at bounding box center [508, 482] width 327 height 14
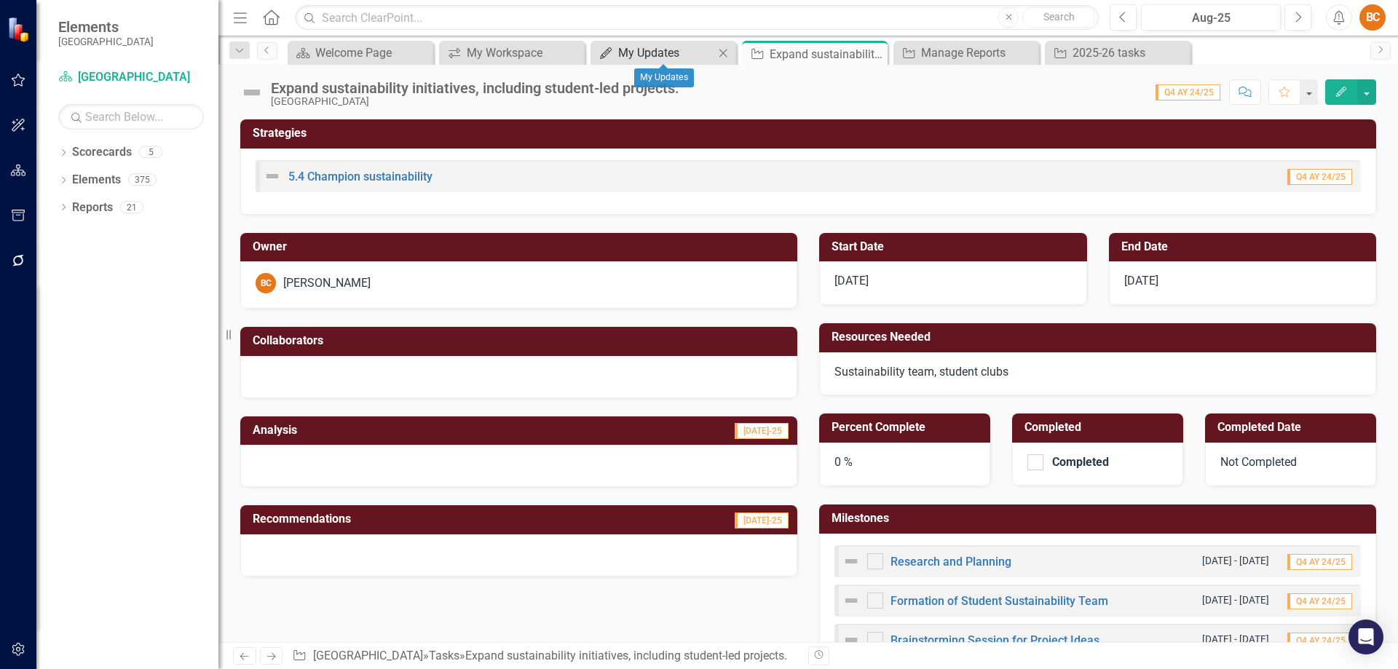
click at [623, 47] on div "My Updates" at bounding box center [666, 53] width 96 height 18
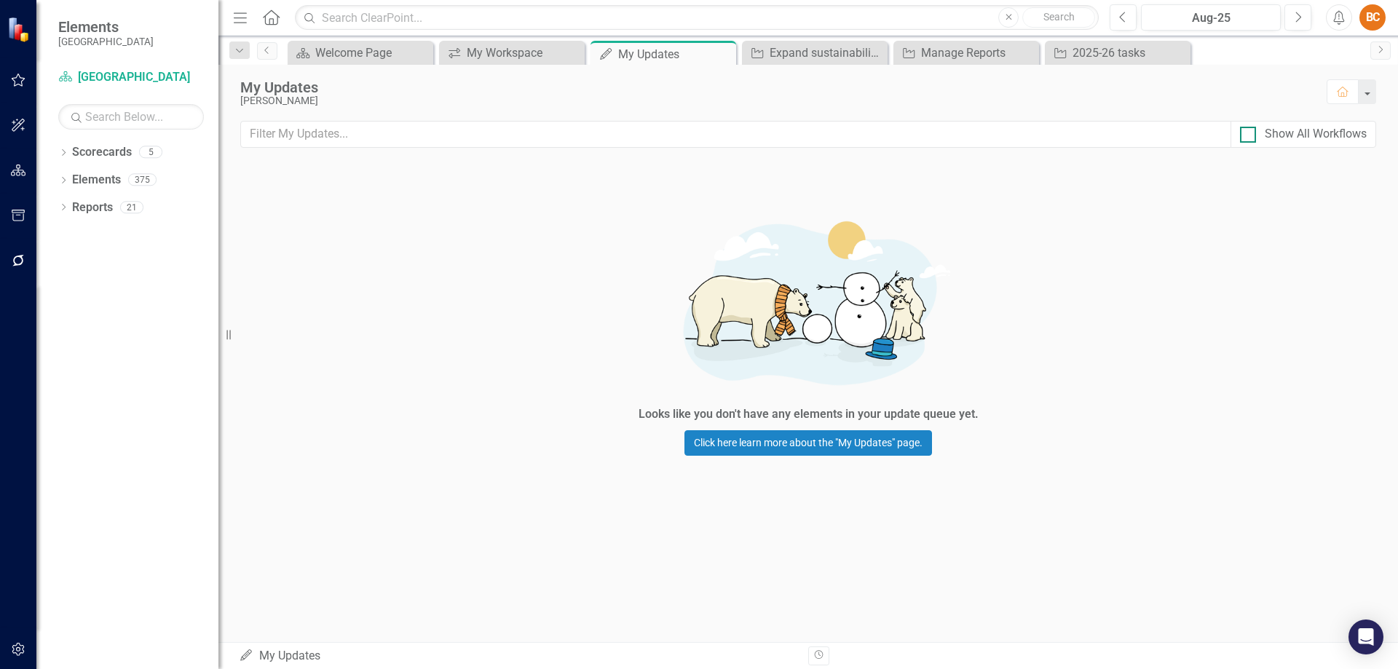
click at [1255, 137] on div at bounding box center [1248, 135] width 16 height 16
click at [1249, 136] on input "Show All Workflows" at bounding box center [1244, 131] width 9 height 9
checkbox input "true"
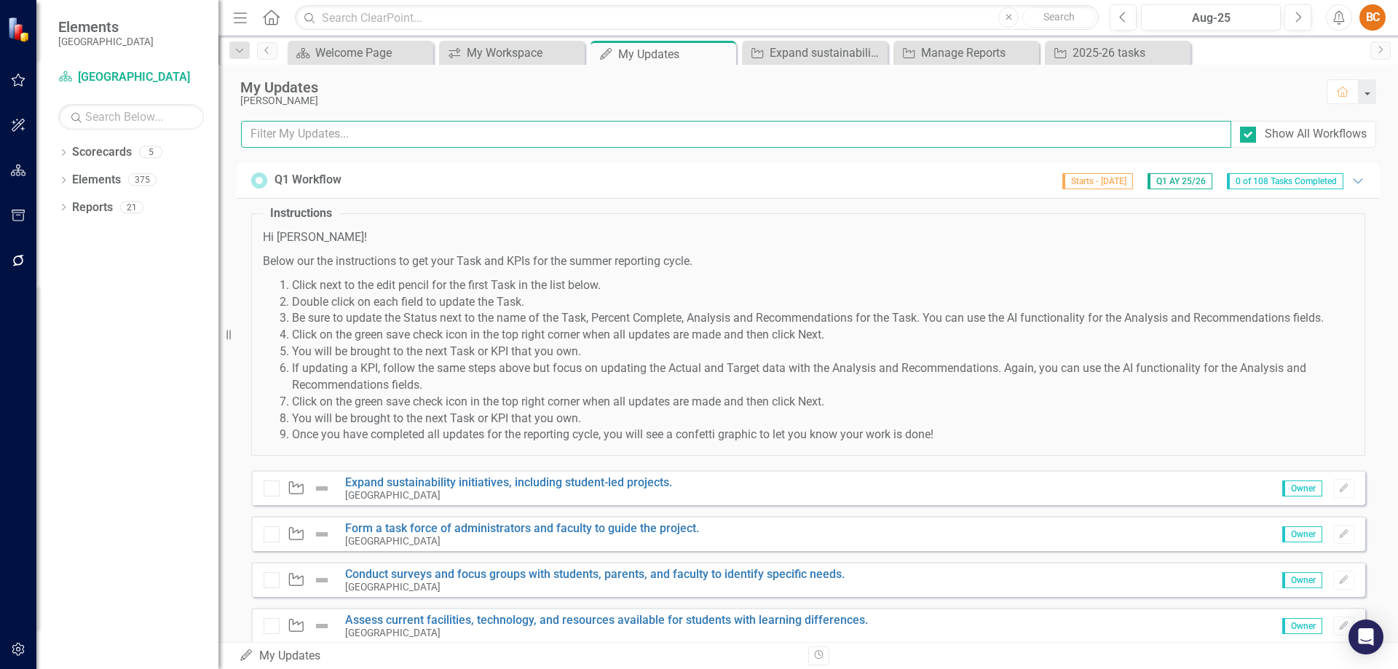
click at [300, 136] on input "text" at bounding box center [736, 134] width 990 height 27
click at [300, 134] on input "text" at bounding box center [736, 134] width 990 height 27
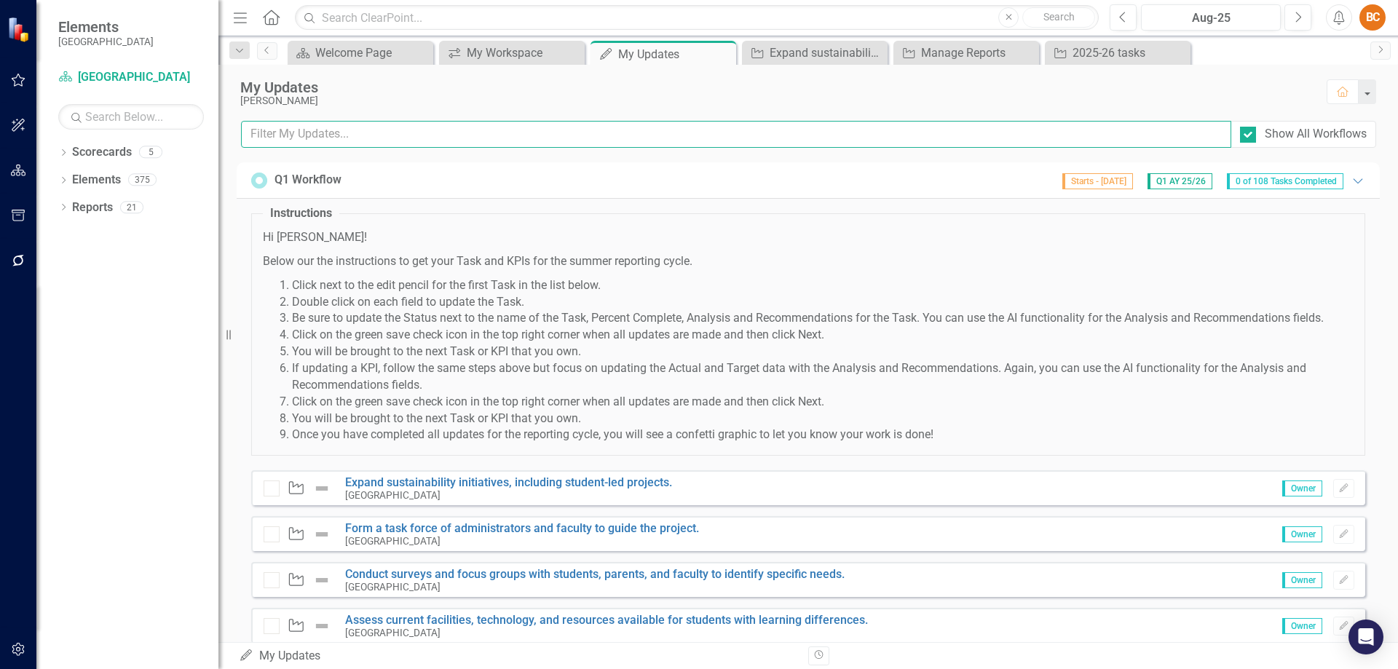
click at [301, 136] on input "text" at bounding box center [736, 134] width 990 height 27
click at [637, 483] on link "Expand sustainability initiatives, including student-led projects." at bounding box center [508, 482] width 327 height 14
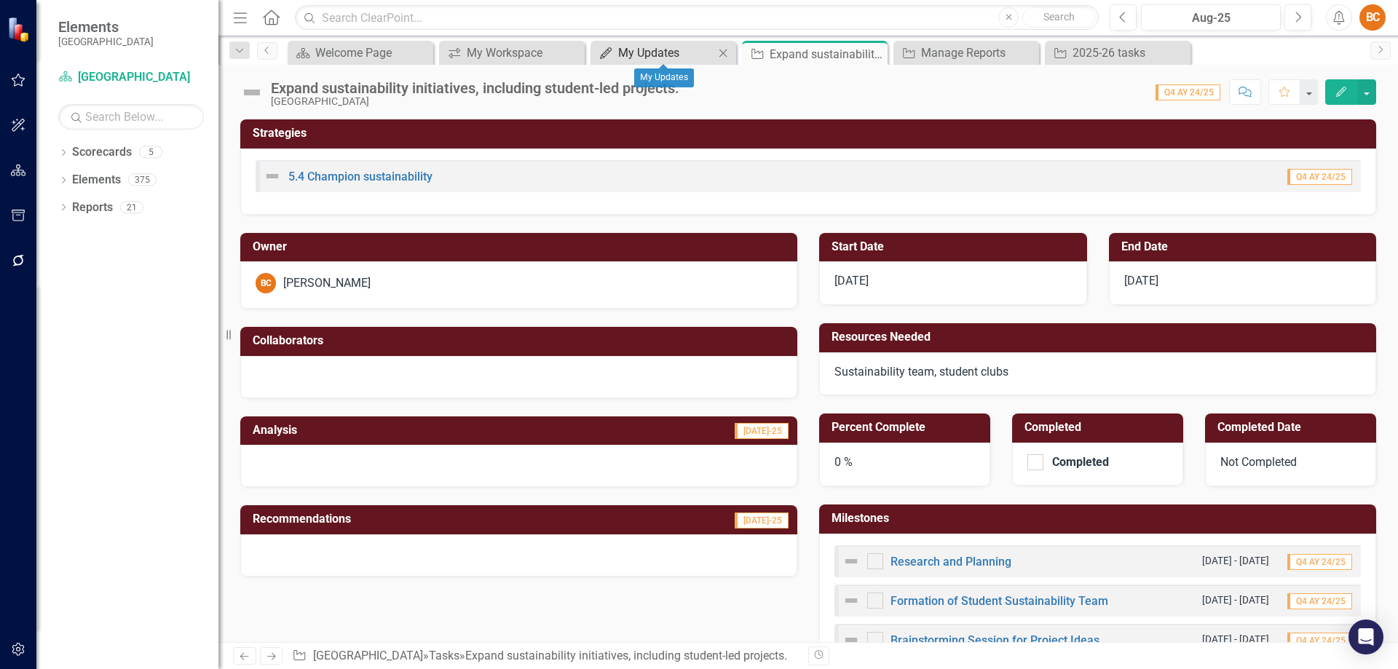
click at [681, 52] on div "My Updates" at bounding box center [666, 53] width 96 height 18
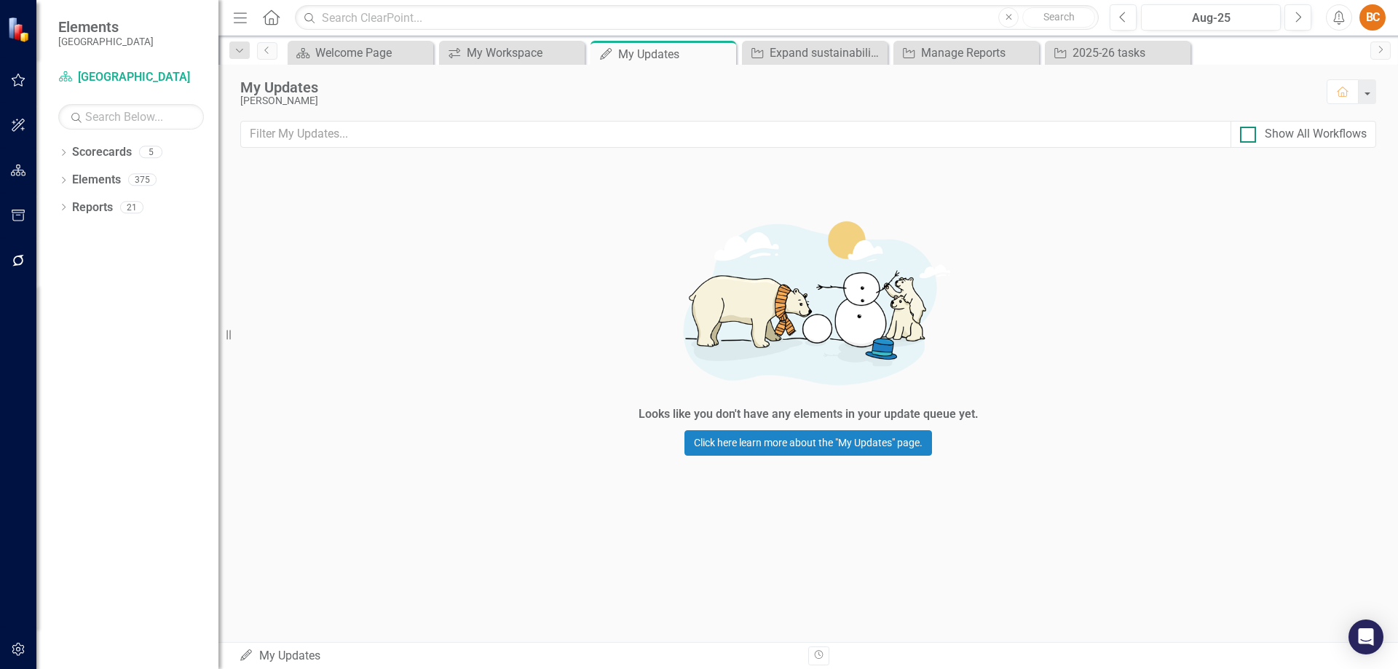
click at [1242, 141] on div at bounding box center [1248, 135] width 16 height 16
click at [1242, 136] on input "Show All Workflows" at bounding box center [1244, 131] width 9 height 9
checkbox input "true"
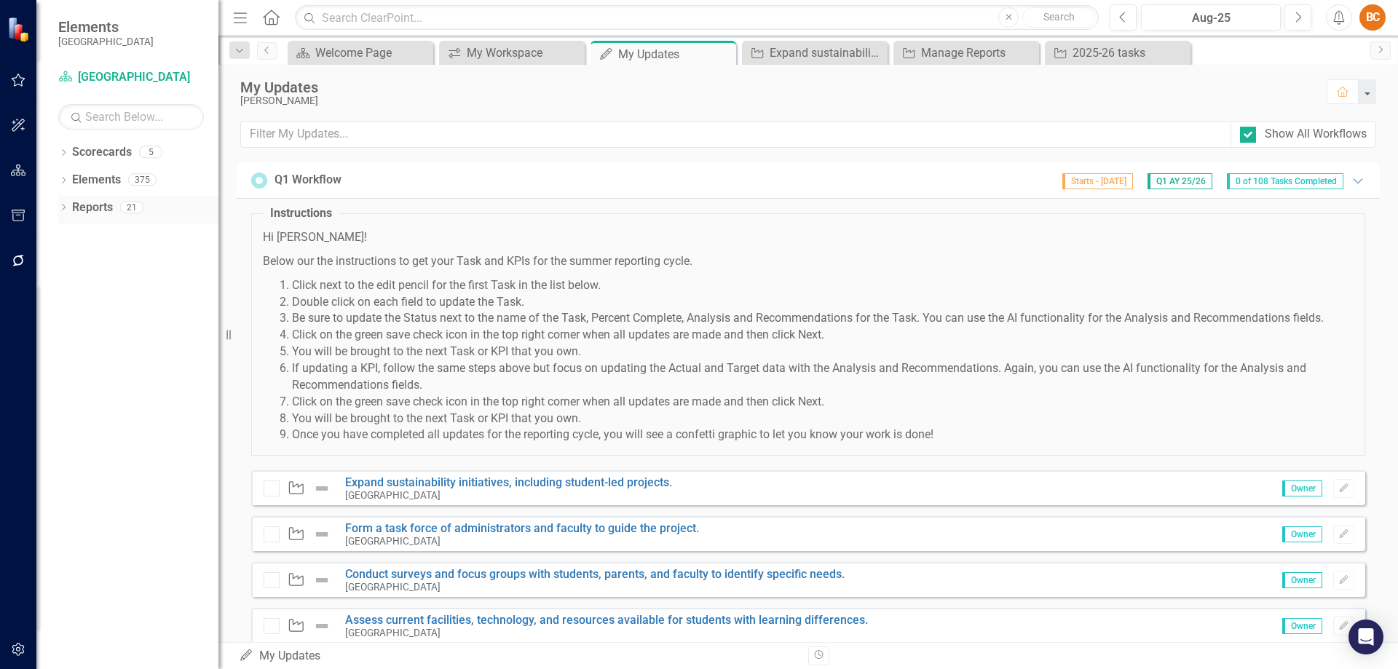
click at [87, 208] on link "Reports" at bounding box center [92, 207] width 41 height 17
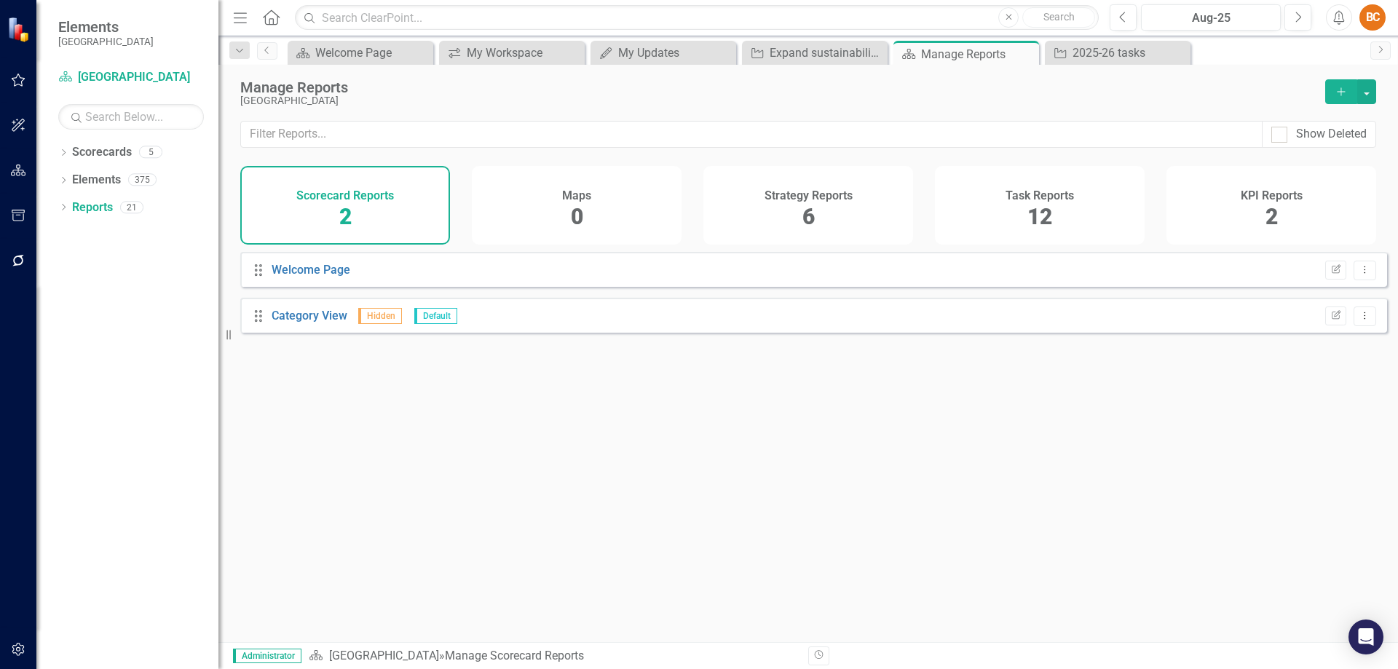
click at [811, 218] on span "6" at bounding box center [808, 216] width 12 height 25
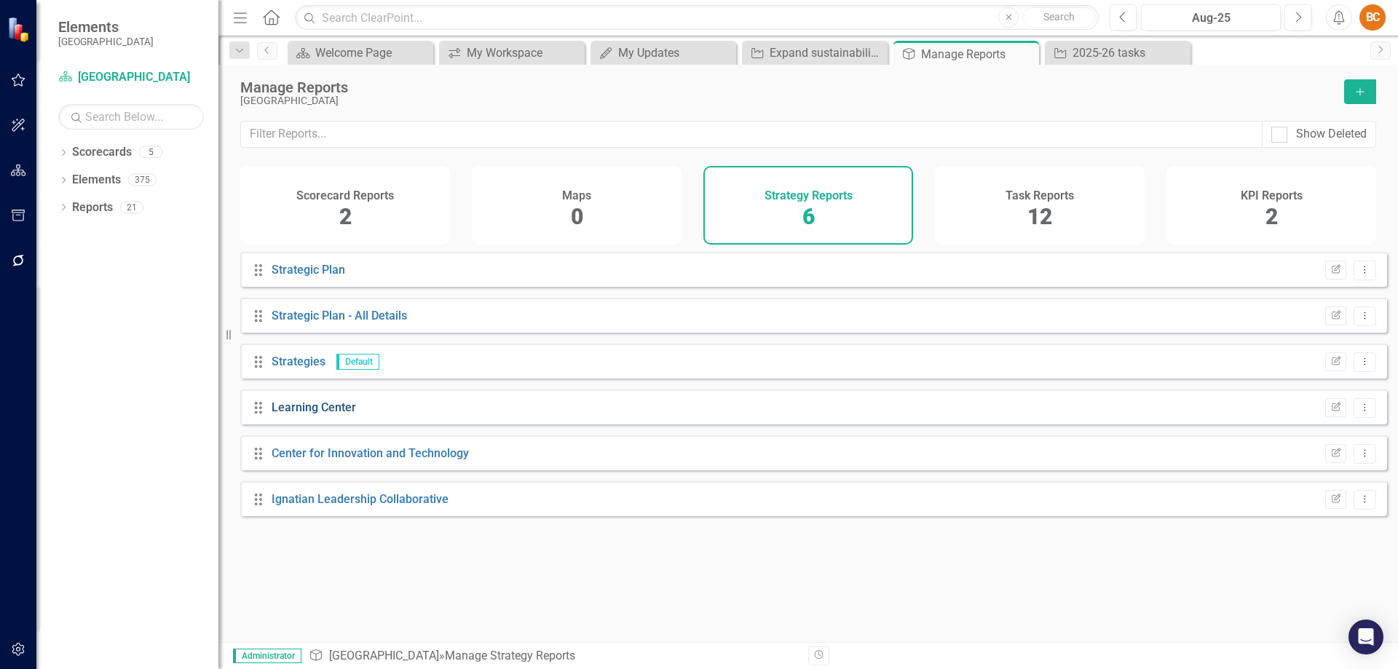
click at [346, 414] on link "Learning Center" at bounding box center [314, 407] width 84 height 14
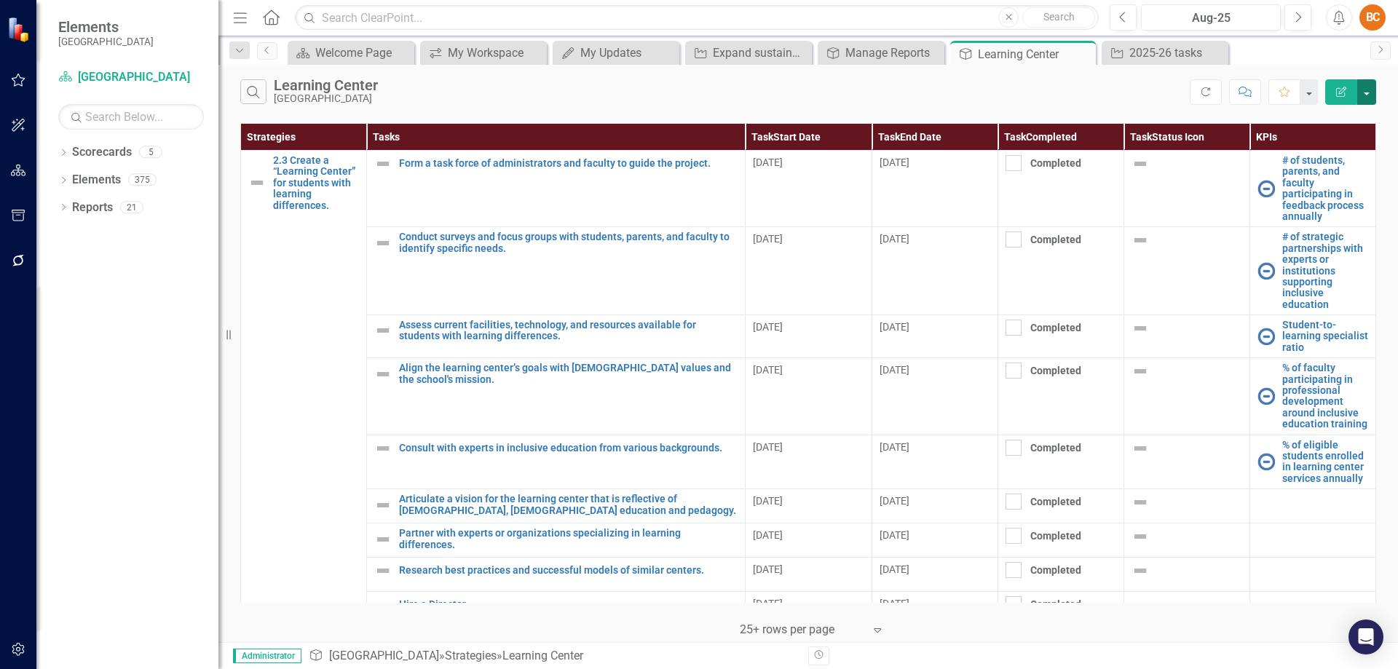
click at [1364, 94] on button "button" at bounding box center [1366, 91] width 19 height 25
click at [1333, 111] on link "Edit Report Edit Report" at bounding box center [1317, 119] width 115 height 27
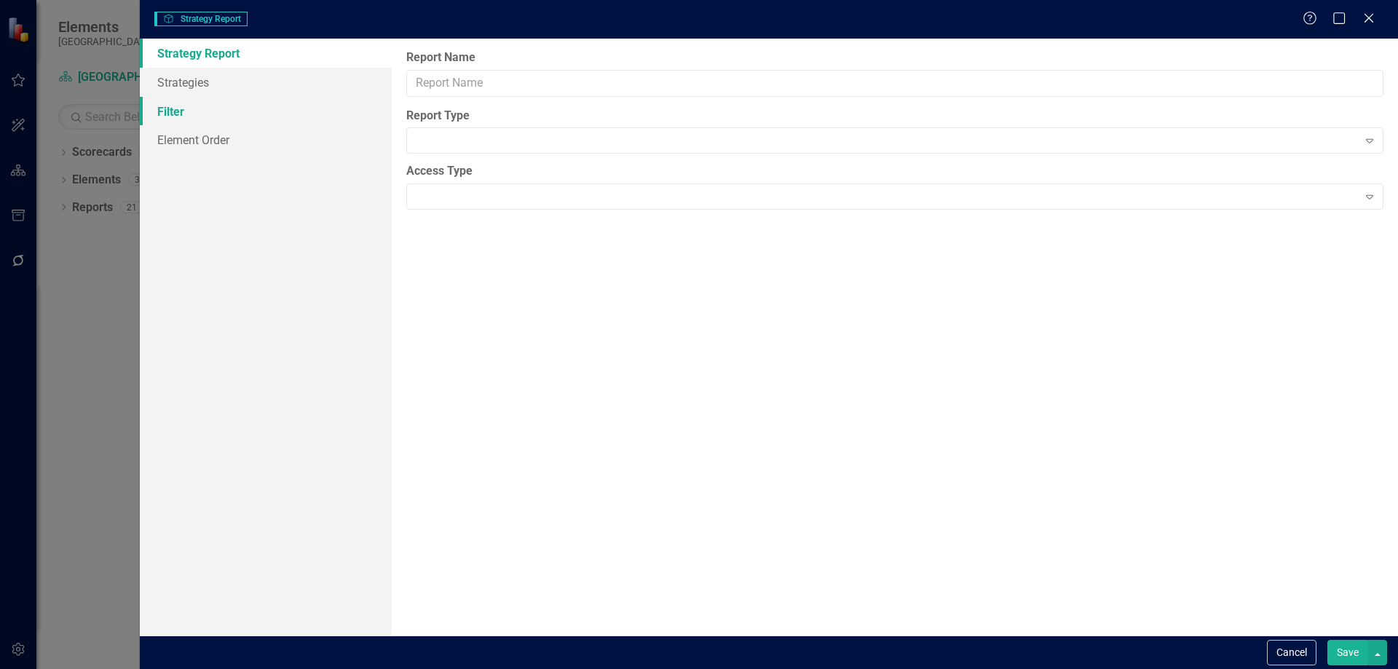
type input "Learning Center"
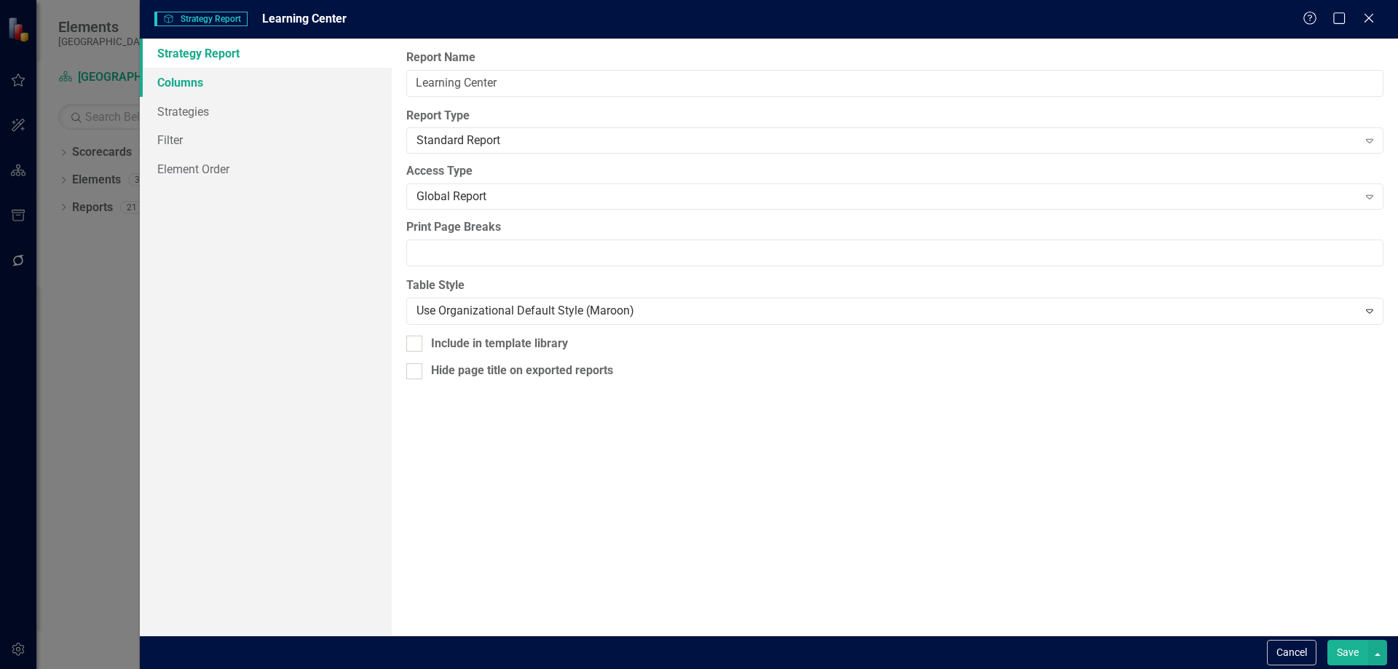
click at [213, 91] on link "Columns" at bounding box center [266, 82] width 252 height 29
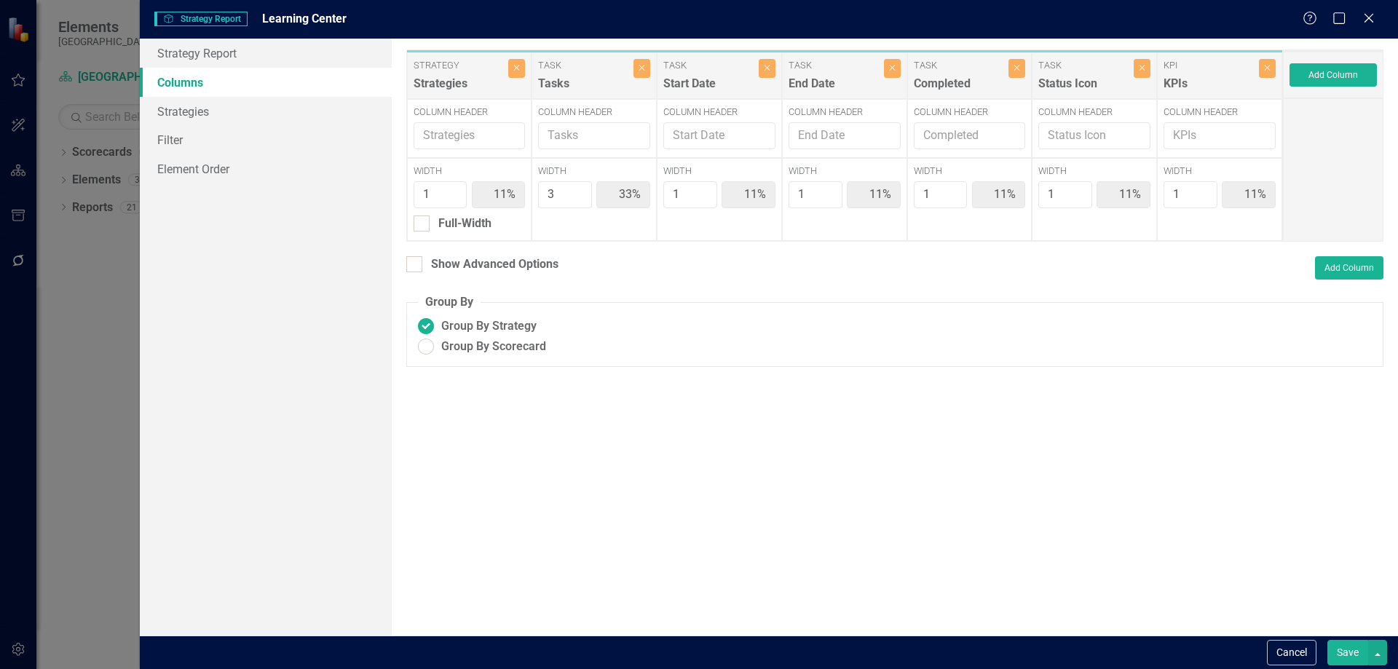
click at [422, 277] on div "Show Advanced Options Add Column" at bounding box center [894, 267] width 977 height 23
click at [414, 264] on input "Show Advanced Options" at bounding box center [410, 260] width 9 height 9
checkbox input "true"
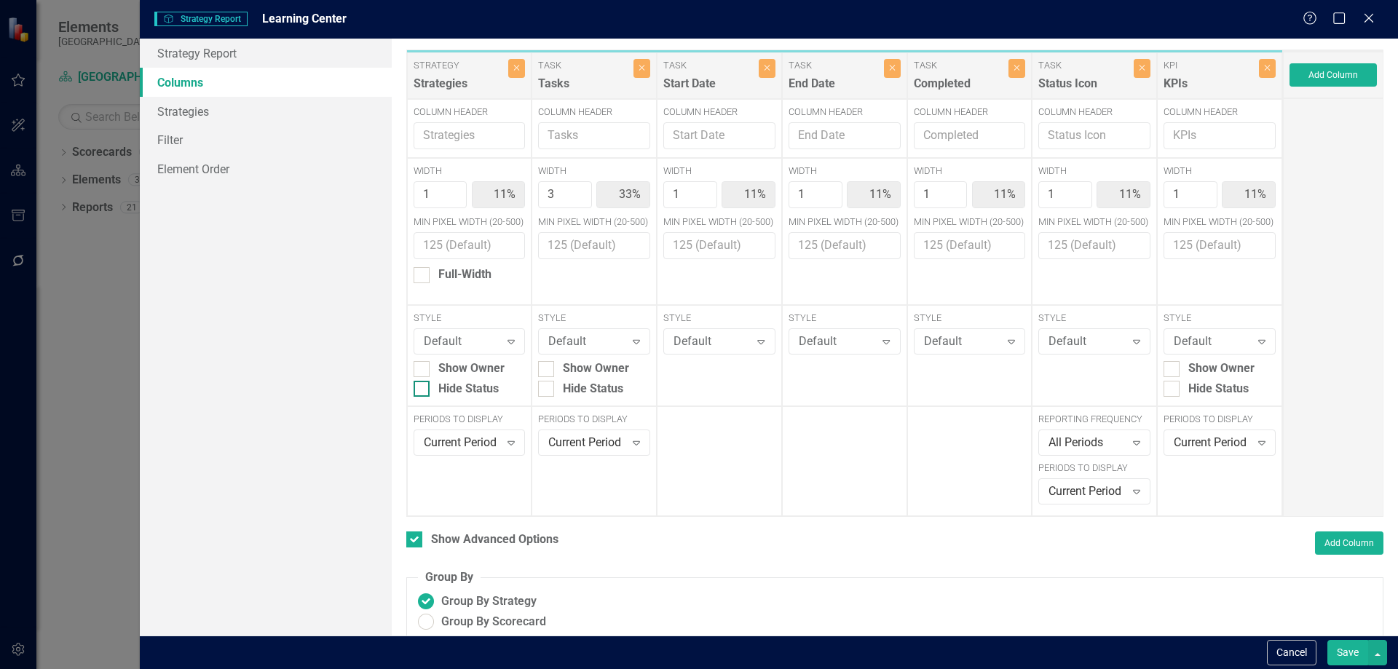
click at [422, 393] on div at bounding box center [422, 389] width 16 height 16
click at [422, 390] on input "Hide Status" at bounding box center [418, 385] width 9 height 9
checkbox input "true"
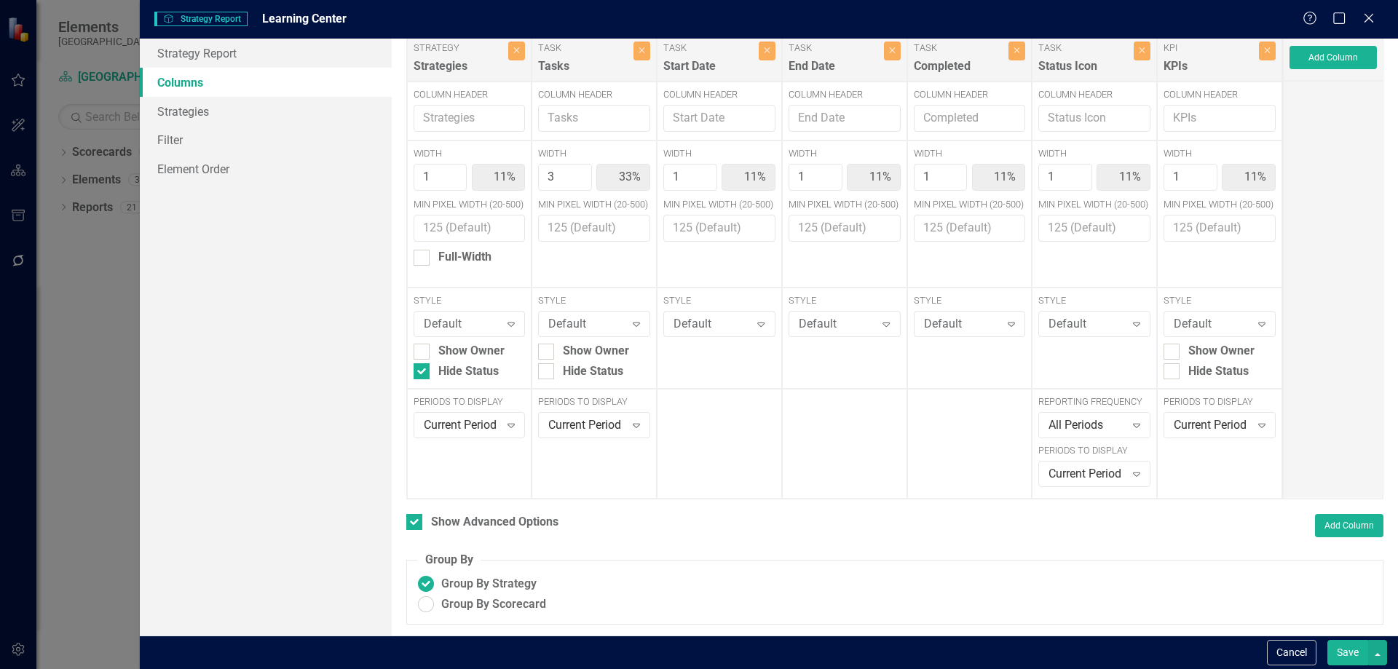
click at [1344, 647] on button "Save" at bounding box center [1347, 652] width 41 height 25
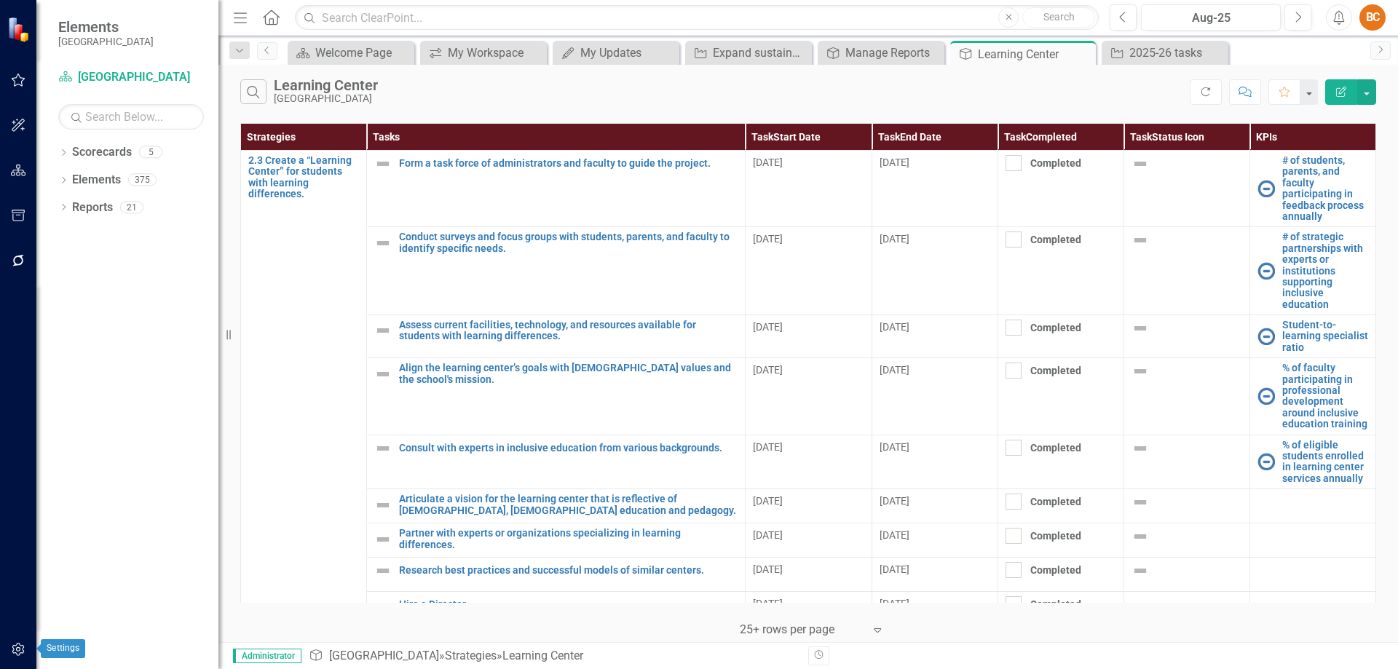
click at [25, 649] on icon "button" at bounding box center [18, 650] width 15 height 12
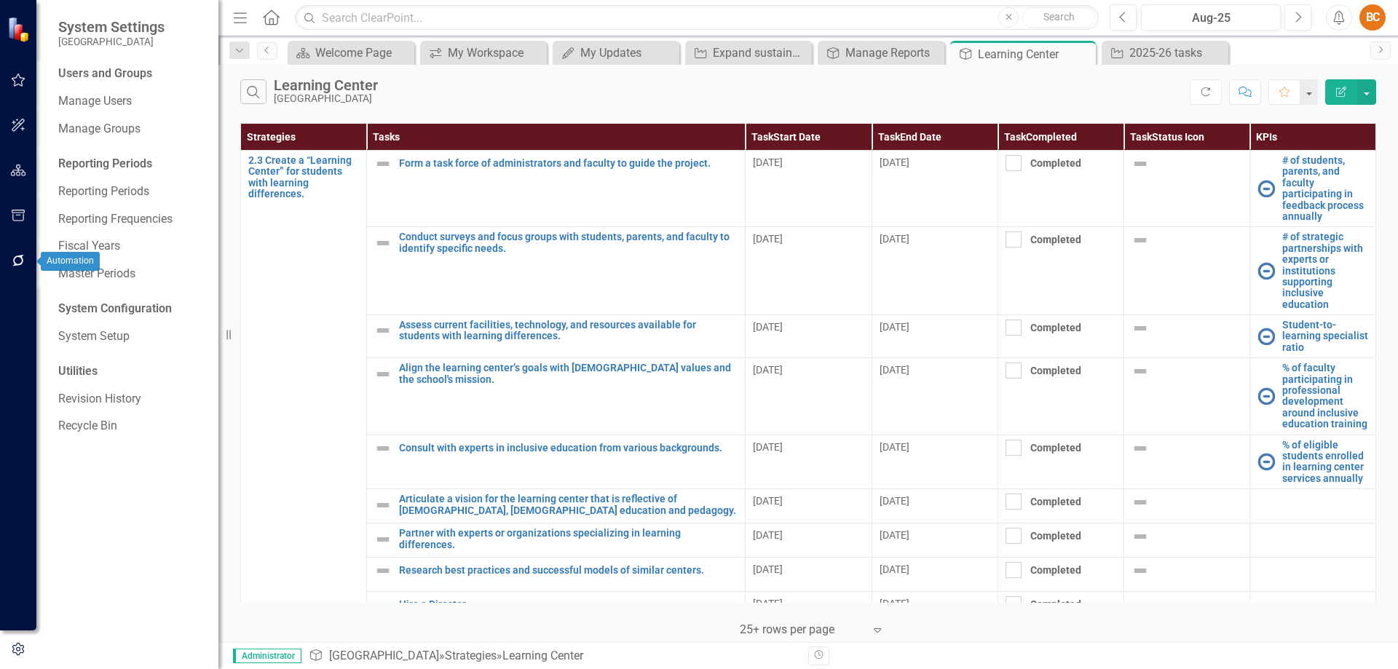
click at [15, 258] on icon "button" at bounding box center [18, 261] width 12 height 12
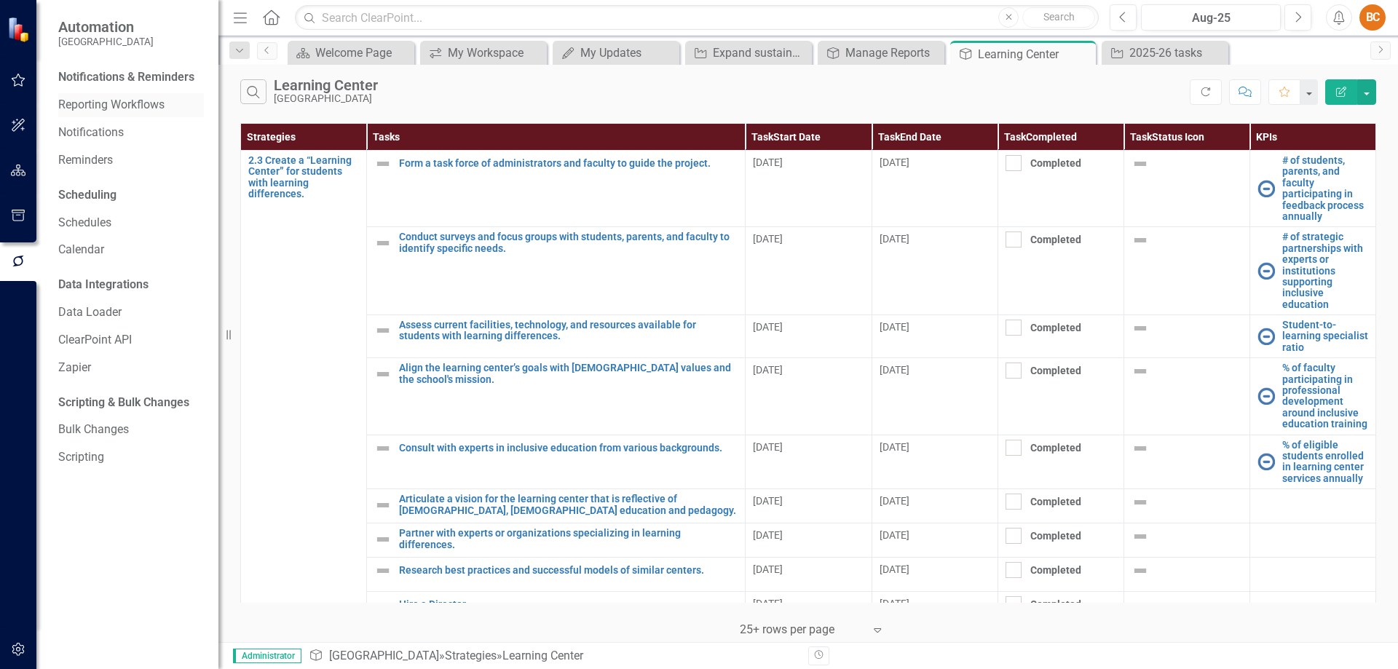
click at [144, 103] on link "Reporting Workflows" at bounding box center [131, 105] width 146 height 17
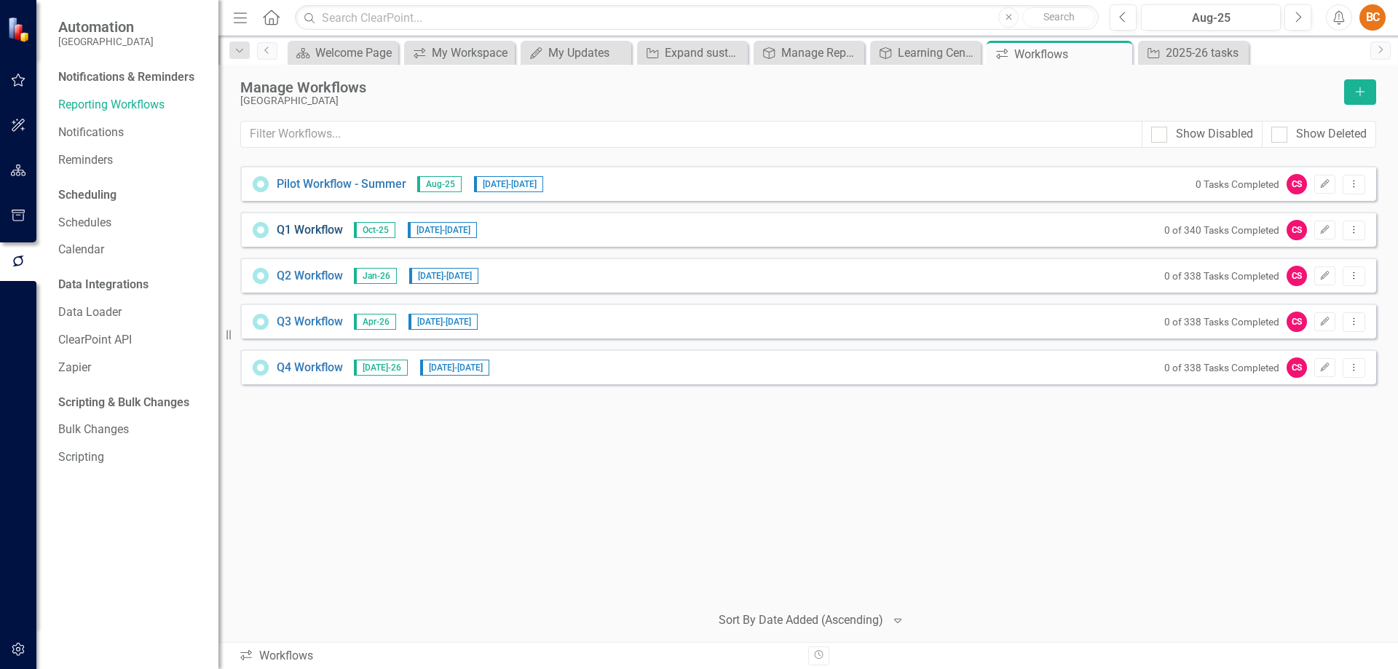
click at [321, 231] on link "Q1 Workflow" at bounding box center [310, 230] width 66 height 17
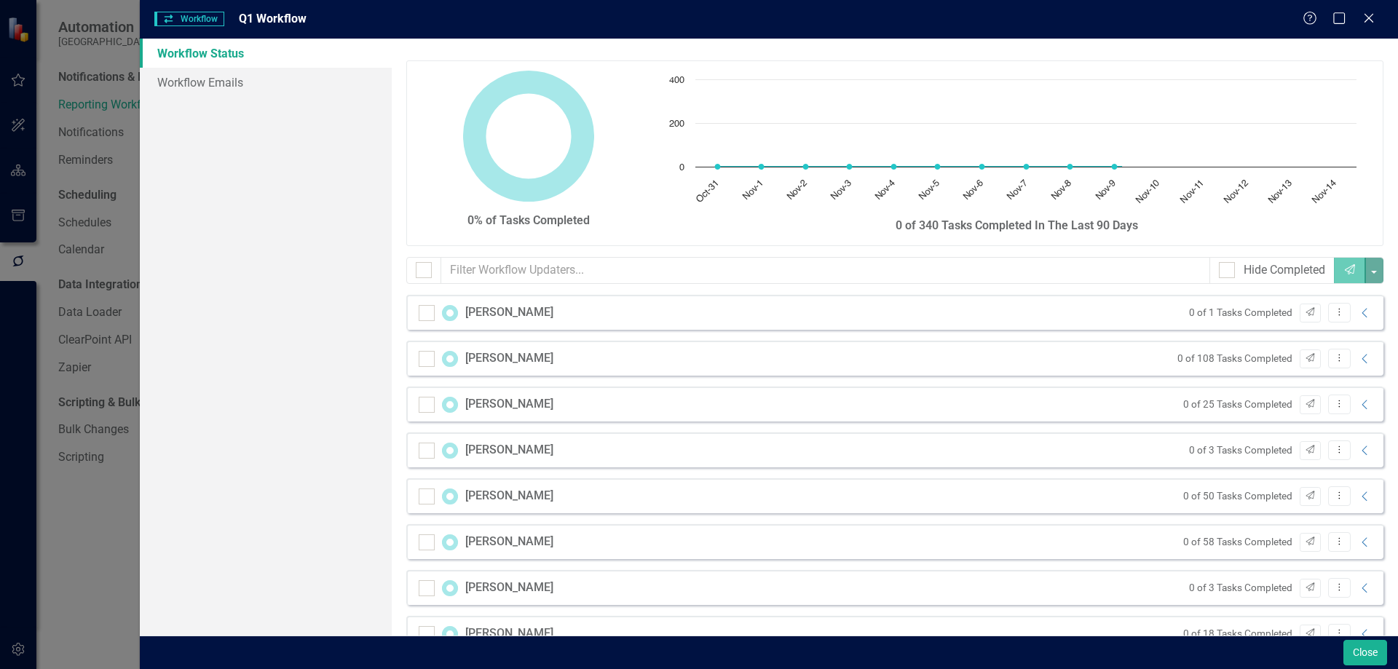
checkbox input "false"
click at [1367, 15] on icon "Close" at bounding box center [1369, 18] width 15 height 12
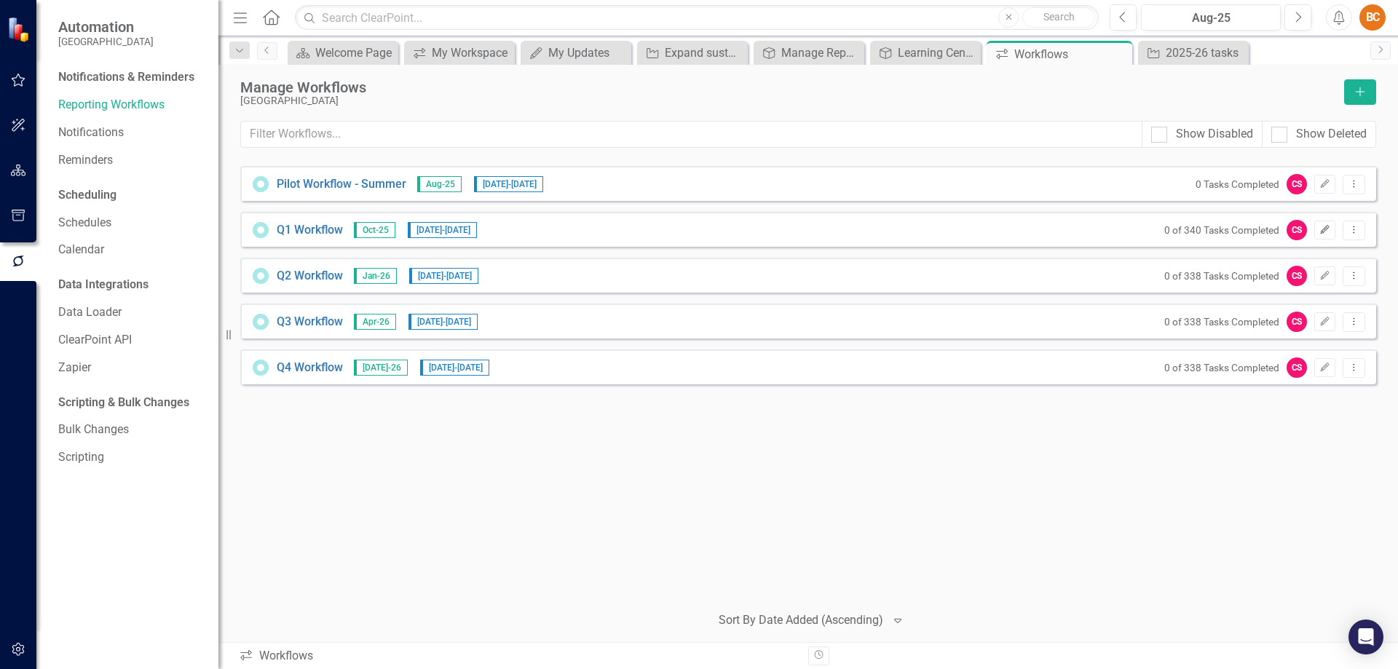
click at [1327, 229] on icon "Edit" at bounding box center [1324, 230] width 11 height 9
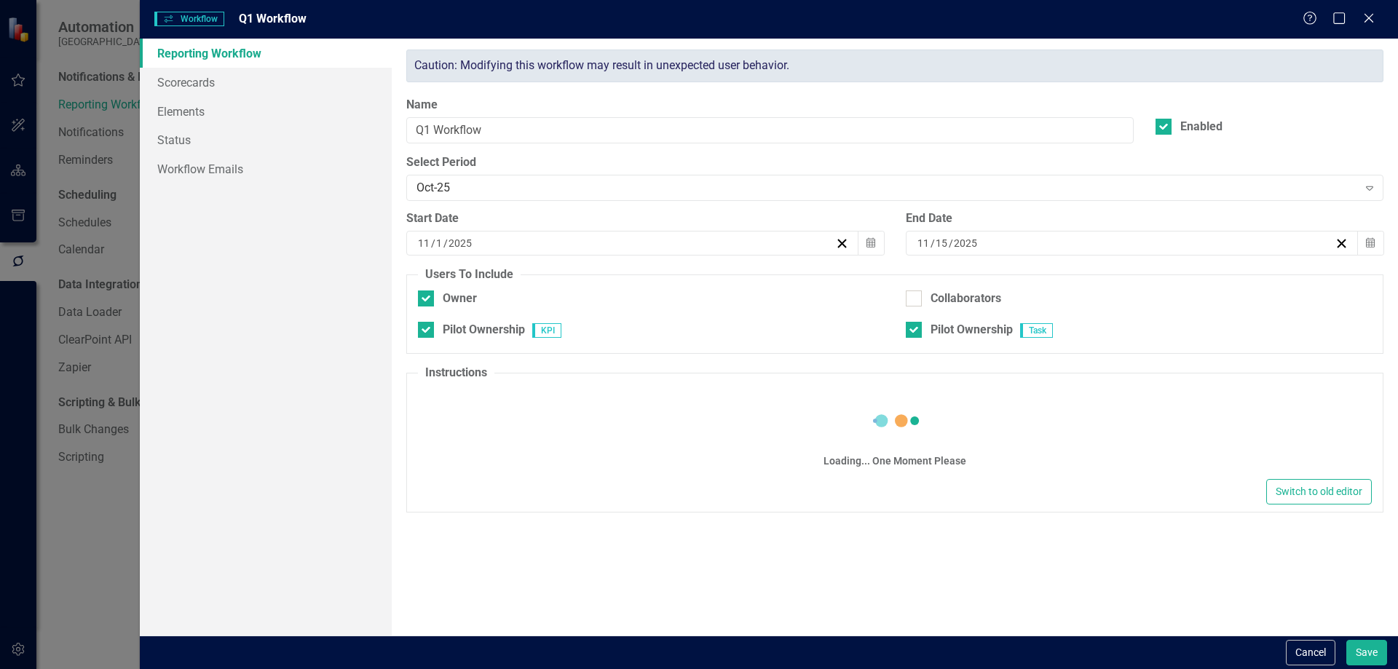
checkbox input "true"
type textarea "<p>Hi [PERSON_NAME]!&nbsp;</p> <p>Below our the instructions to get your Task a…"
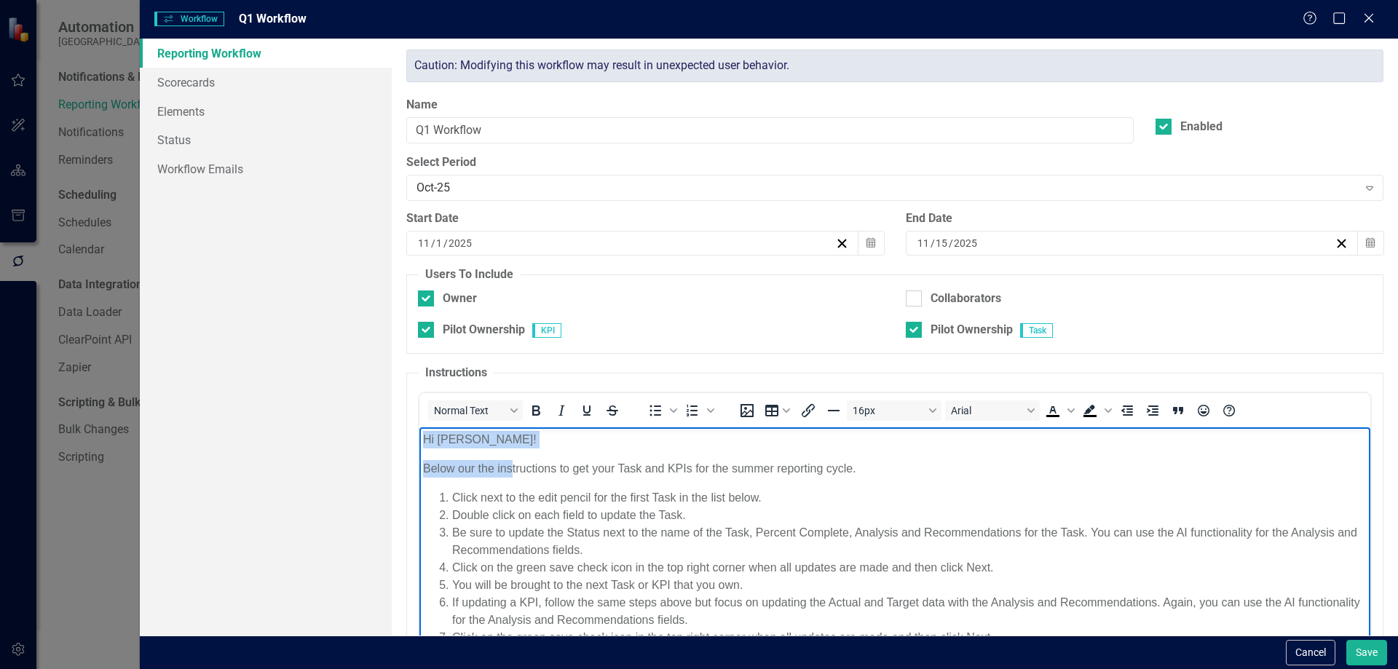
drag, startPoint x: 503, startPoint y: 449, endPoint x: 406, endPoint y: 440, distance: 97.9
click at [419, 440] on html "Hi [PERSON_NAME]! Below our the instructions to get your Task and KPIs for the …" at bounding box center [894, 561] width 951 height 269
click at [485, 438] on p "Hi [PERSON_NAME]!" at bounding box center [894, 439] width 944 height 17
drag, startPoint x: 498, startPoint y: 440, endPoint x: 396, endPoint y: 440, distance: 101.9
click at [419, 440] on html "Hi [PERSON_NAME]! Below our the instructions to get your Task and KPIs for the …" at bounding box center [894, 561] width 951 height 269
